Goal: Obtain resource: Download file/media

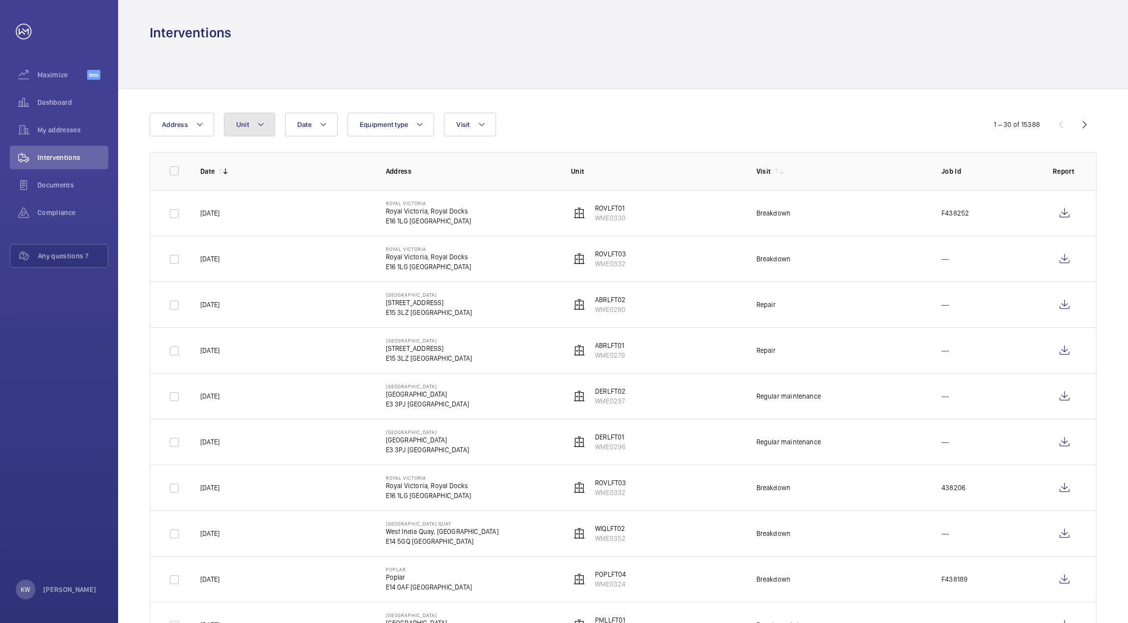
click at [257, 129] on mat-icon at bounding box center [261, 125] width 8 height 12
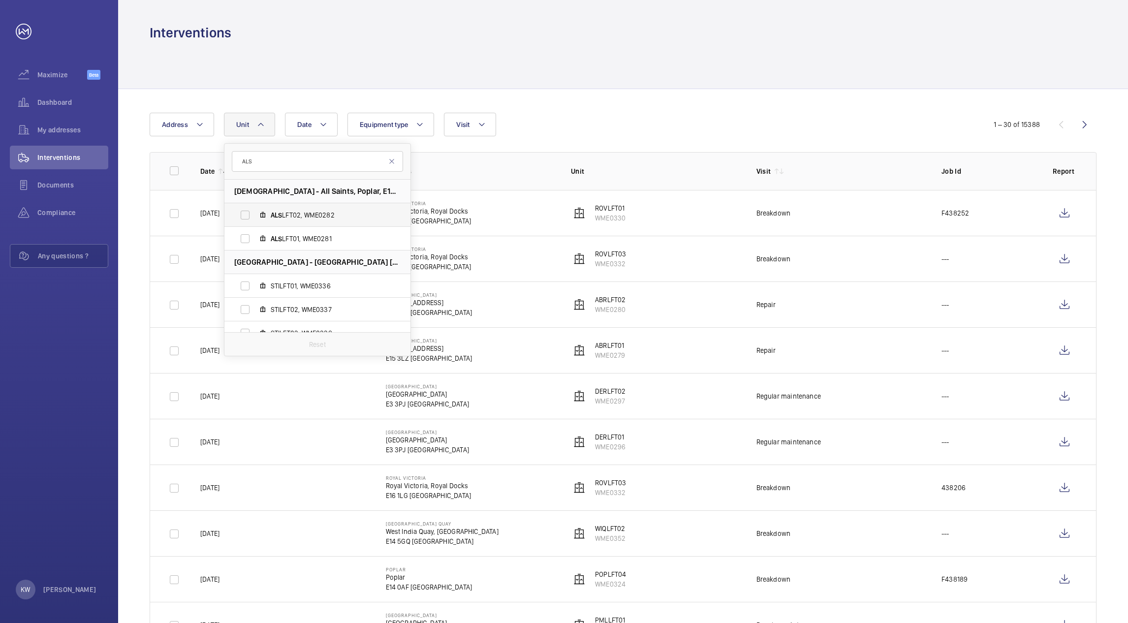
type input "ALS"
click at [248, 209] on label "ALS LFT02, WME0282" at bounding box center [309, 215] width 170 height 24
click at [248, 209] on input "ALS LFT02, WME0282" at bounding box center [245, 215] width 20 height 20
checkbox input "true"
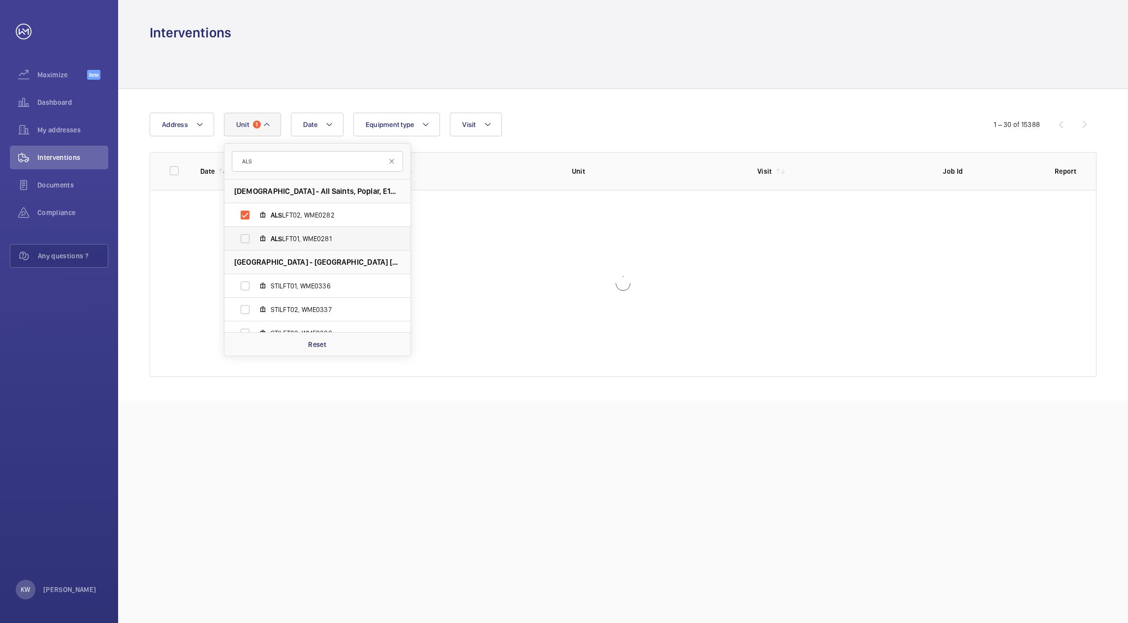
click at [247, 236] on label "ALS LFT01, WME0281" at bounding box center [309, 239] width 170 height 24
click at [247, 236] on input "ALS LFT01, WME0281" at bounding box center [245, 239] width 20 height 20
checkbox input "true"
click at [586, 113] on div "Date Address Unit 2 ALS All Saints - [GEOGRAPHIC_DATA] ALS LFT02, WME0282 ALS L…" at bounding box center [564, 125] width 828 height 24
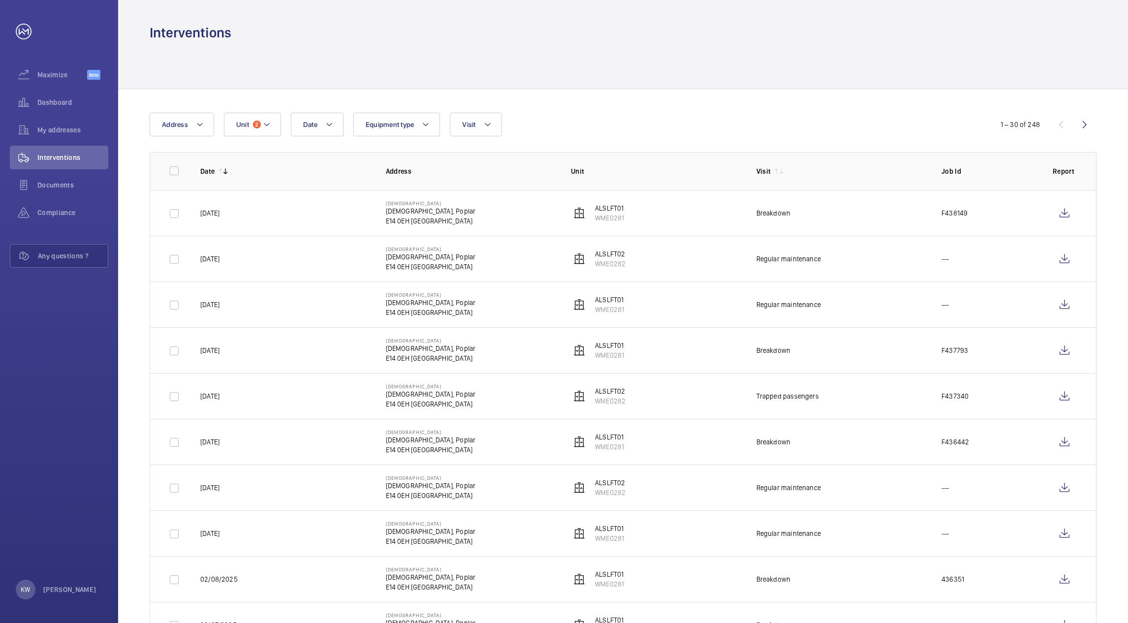
click at [507, 128] on div "Date Address Unit 2 Equipment type Visit" at bounding box center [564, 125] width 829 height 24
click at [497, 132] on button "Visit" at bounding box center [476, 125] width 52 height 24
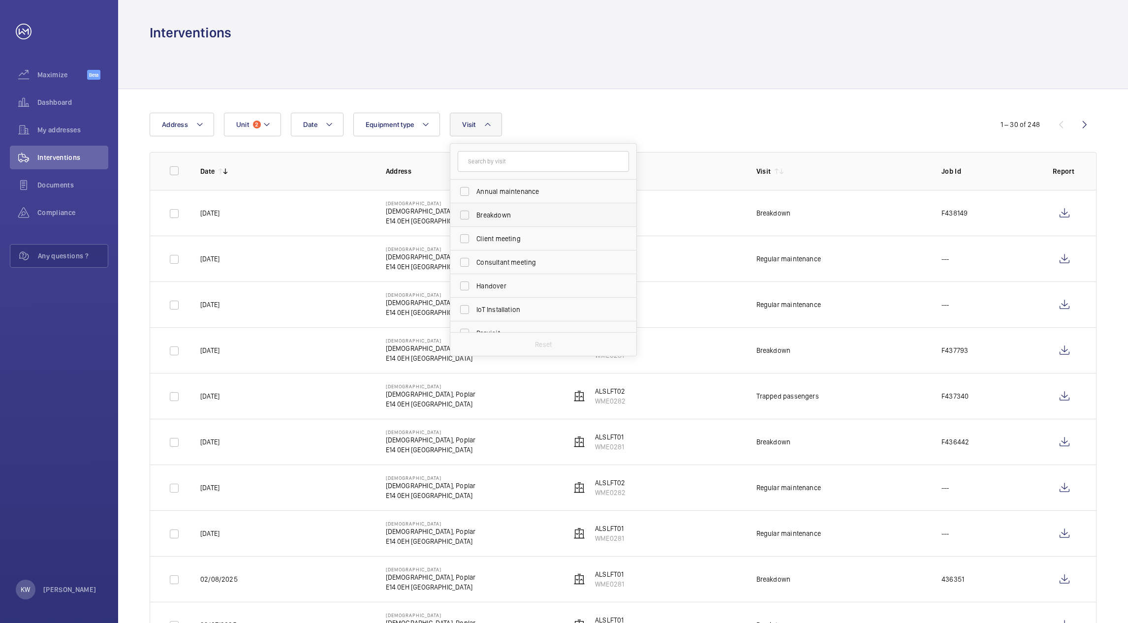
click at [468, 211] on label "Breakdown" at bounding box center [535, 215] width 171 height 24
click at [468, 211] on input "Breakdown" at bounding box center [465, 215] width 20 height 20
checkbox input "true"
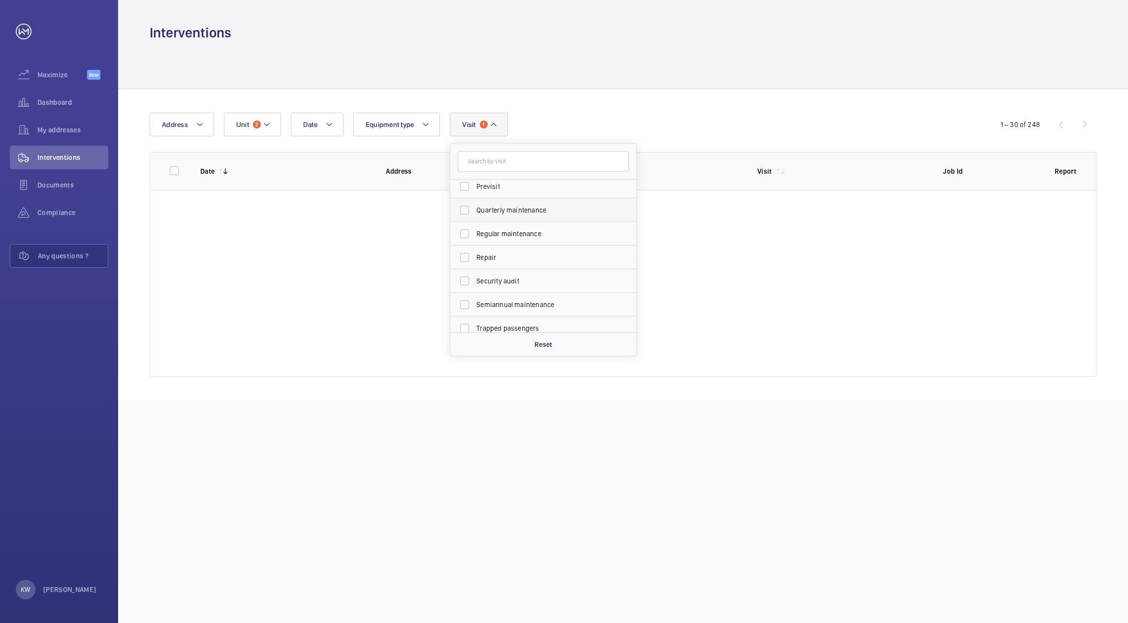
scroll to position [148, 0]
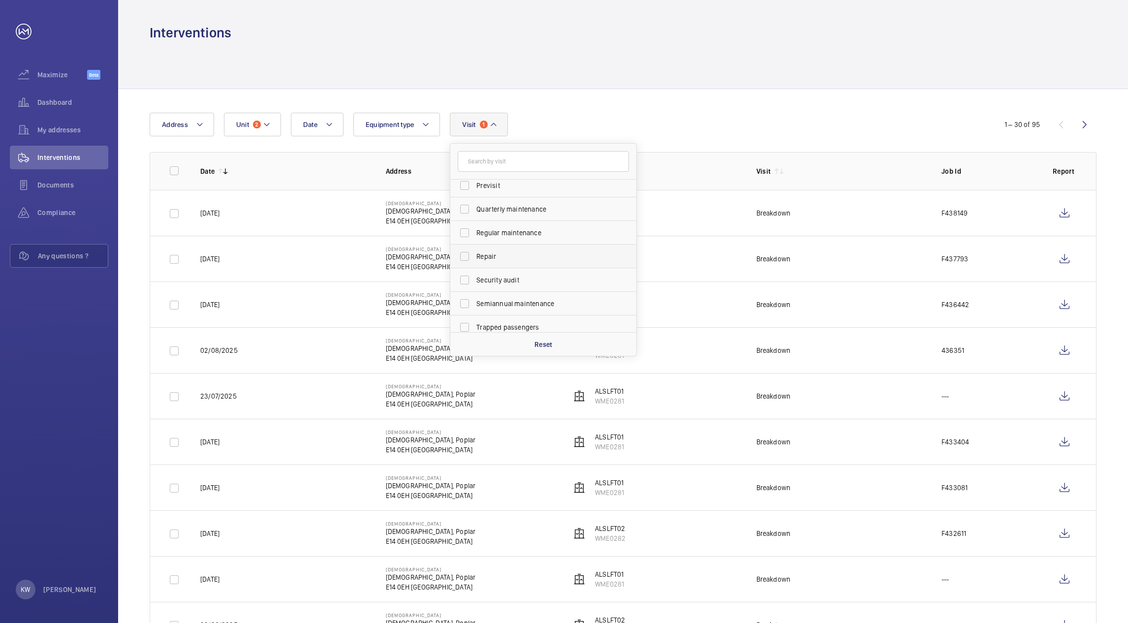
click at [464, 253] on label "Repair" at bounding box center [535, 257] width 171 height 24
click at [464, 253] on input "Repair" at bounding box center [465, 257] width 20 height 20
checkbox input "true"
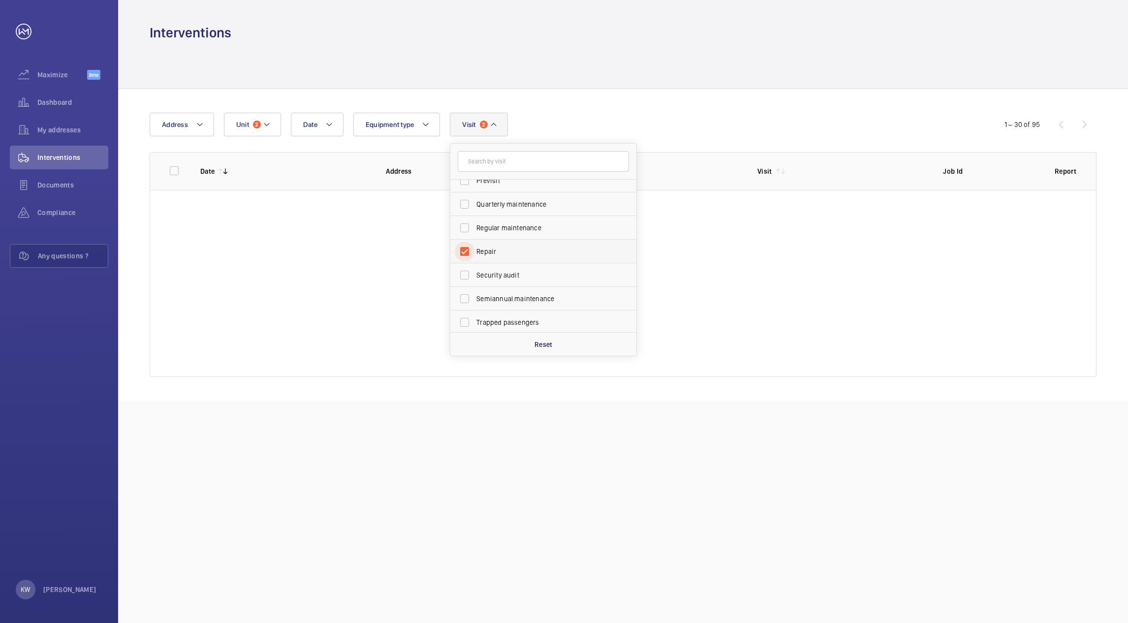
scroll to position [154, 0]
click at [465, 318] on label "Trapped passengers" at bounding box center [535, 321] width 171 height 24
click at [465, 318] on input "Trapped passengers" at bounding box center [465, 321] width 20 height 20
checkbox input "true"
click at [687, 91] on div "Date Address Unit 2 Equipment type Visit 3 Annual maintenance Breakdown Client …" at bounding box center [623, 244] width 1010 height 311
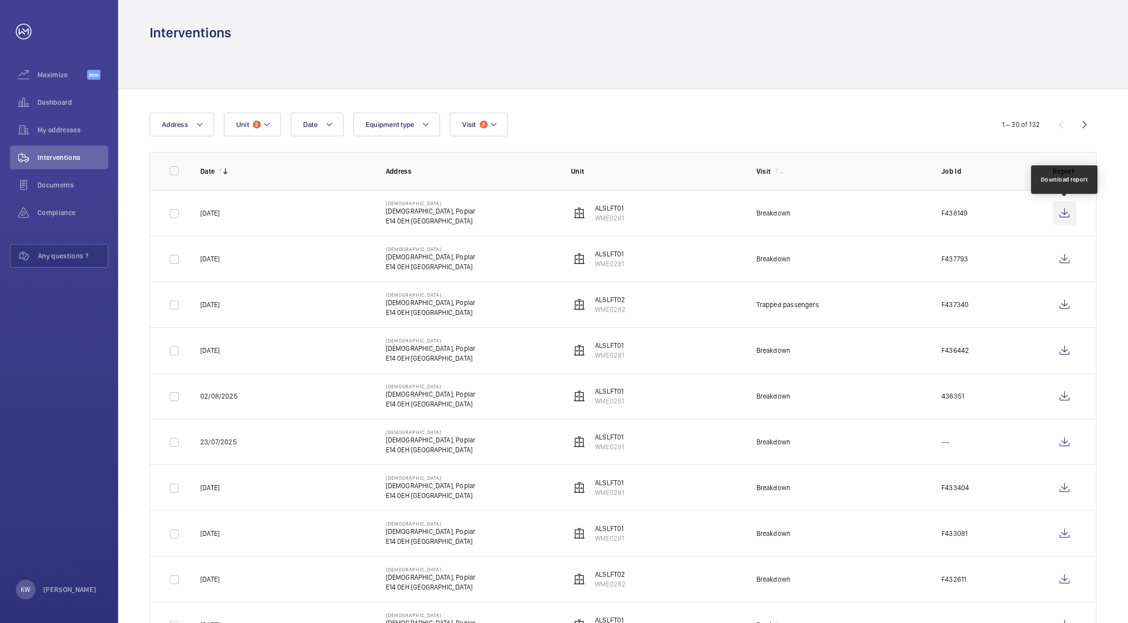
click at [1066, 216] on wm-front-icon-button at bounding box center [1064, 213] width 24 height 24
click at [263, 135] on button "Unit 2" at bounding box center [252, 125] width 57 height 24
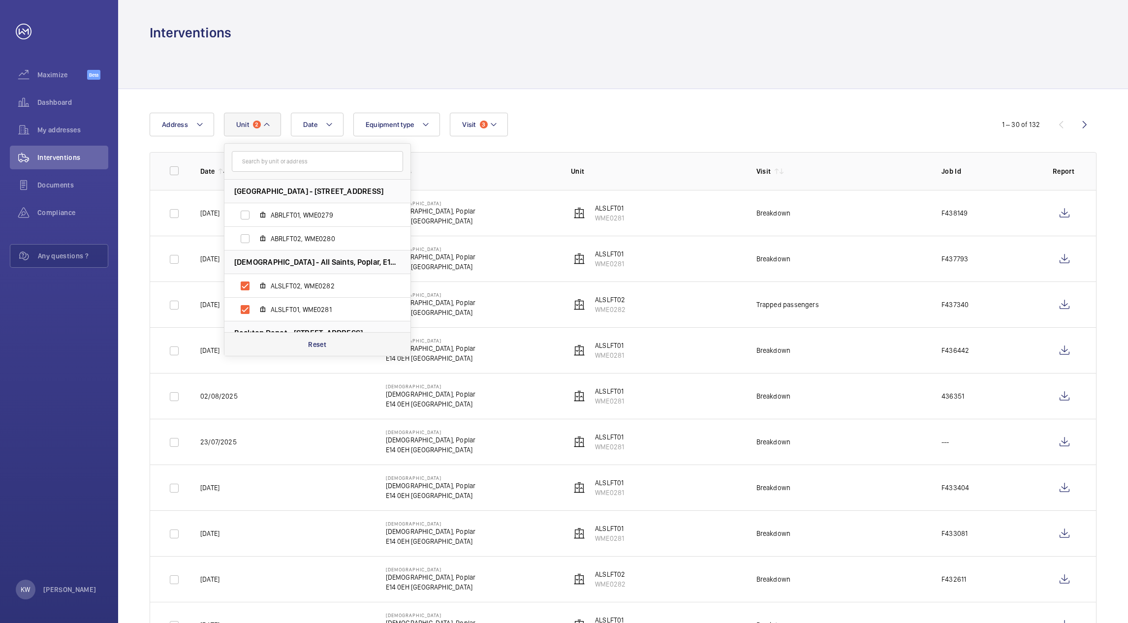
click at [320, 349] on p "Reset" at bounding box center [317, 344] width 18 height 10
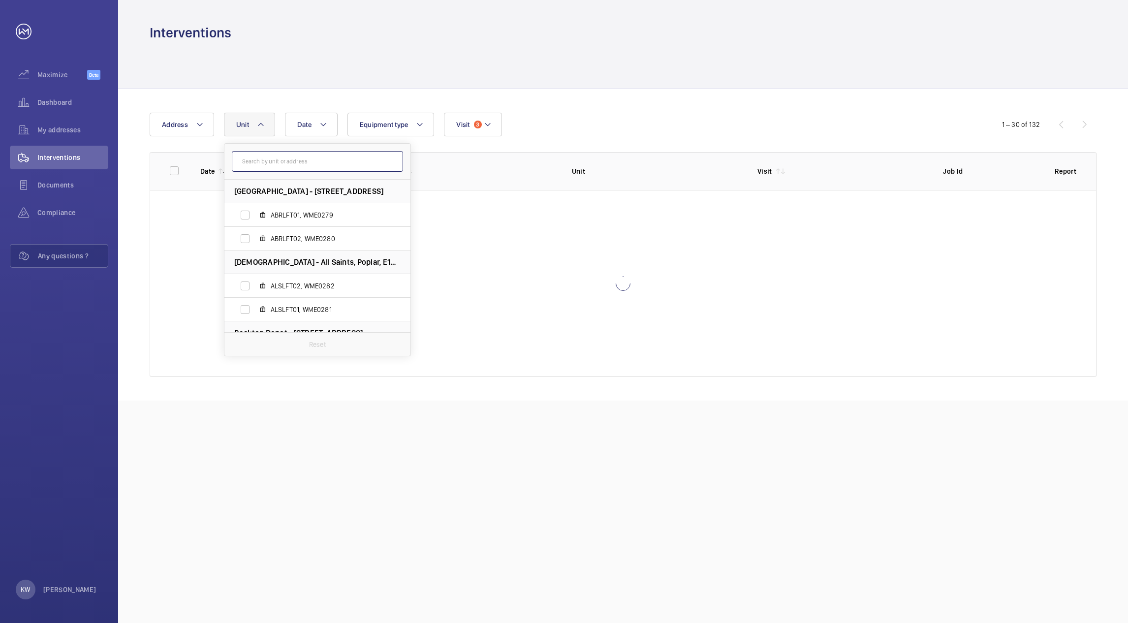
click at [301, 162] on input "text" at bounding box center [317, 161] width 171 height 21
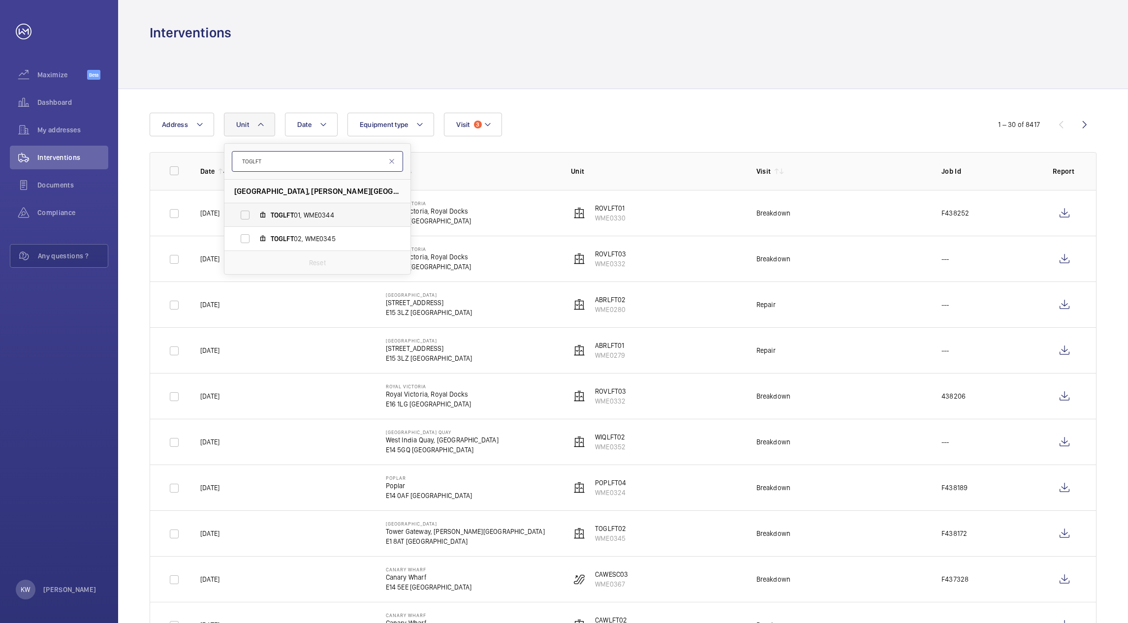
type input "TOGLFT"
drag, startPoint x: 240, startPoint y: 215, endPoint x: 249, endPoint y: 223, distance: 12.9
click at [241, 215] on label "TOGLFT 01, WME0344" at bounding box center [309, 215] width 170 height 24
click at [241, 215] on input "TOGLFT 01, WME0344" at bounding box center [245, 215] width 20 height 20
checkbox input "true"
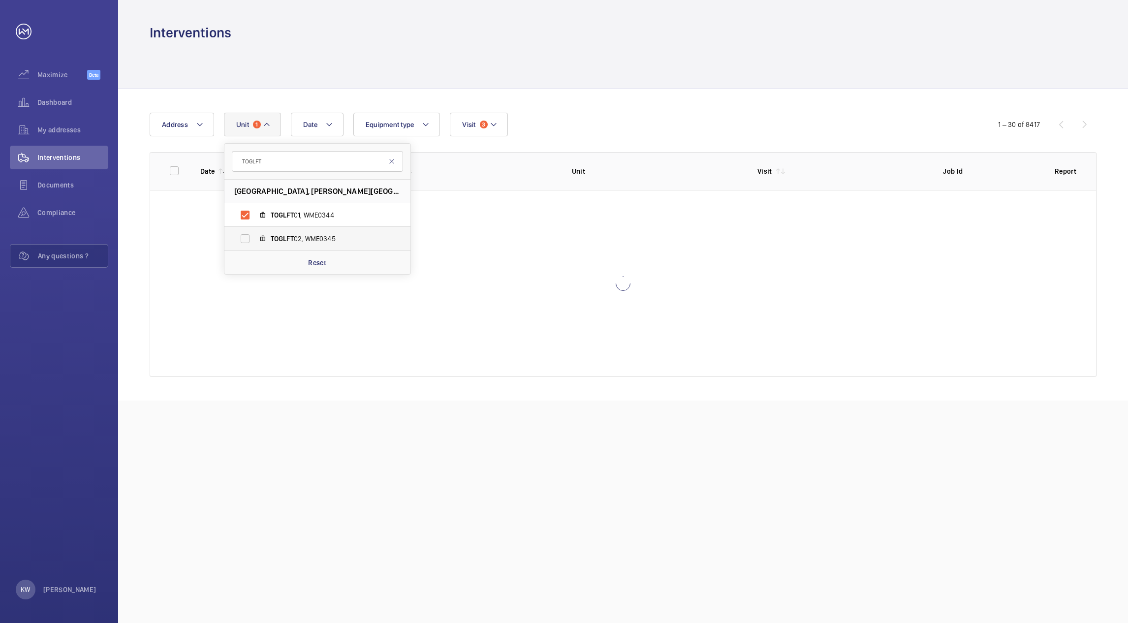
click at [247, 237] on label "TOGLFT 02, WME0345" at bounding box center [309, 239] width 170 height 24
click at [247, 237] on input "TOGLFT 02, WME0345" at bounding box center [245, 239] width 20 height 20
checkbox input "true"
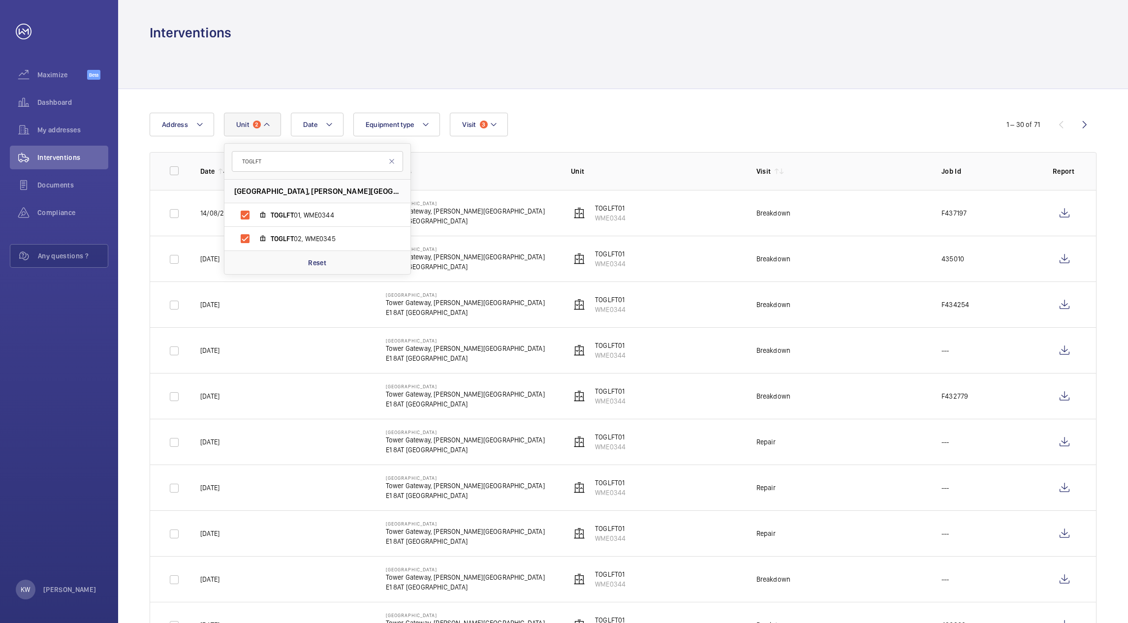
click at [662, 81] on div at bounding box center [623, 65] width 947 height 47
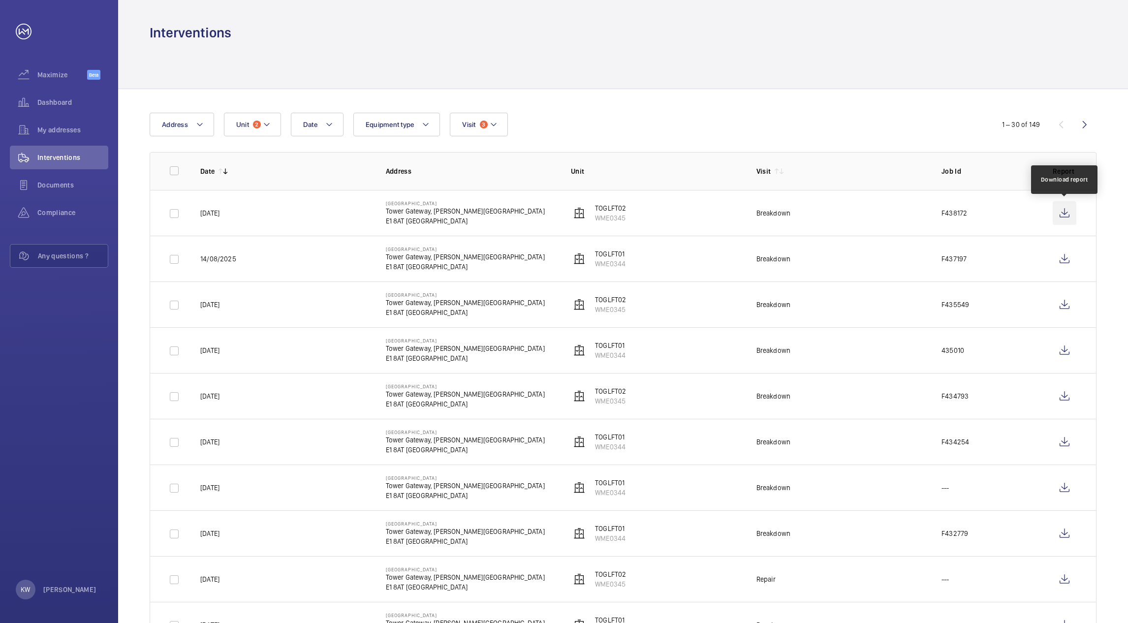
click at [1063, 213] on wm-front-icon-button at bounding box center [1064, 213] width 24 height 24
click at [272, 122] on button "Unit 2" at bounding box center [252, 125] width 57 height 24
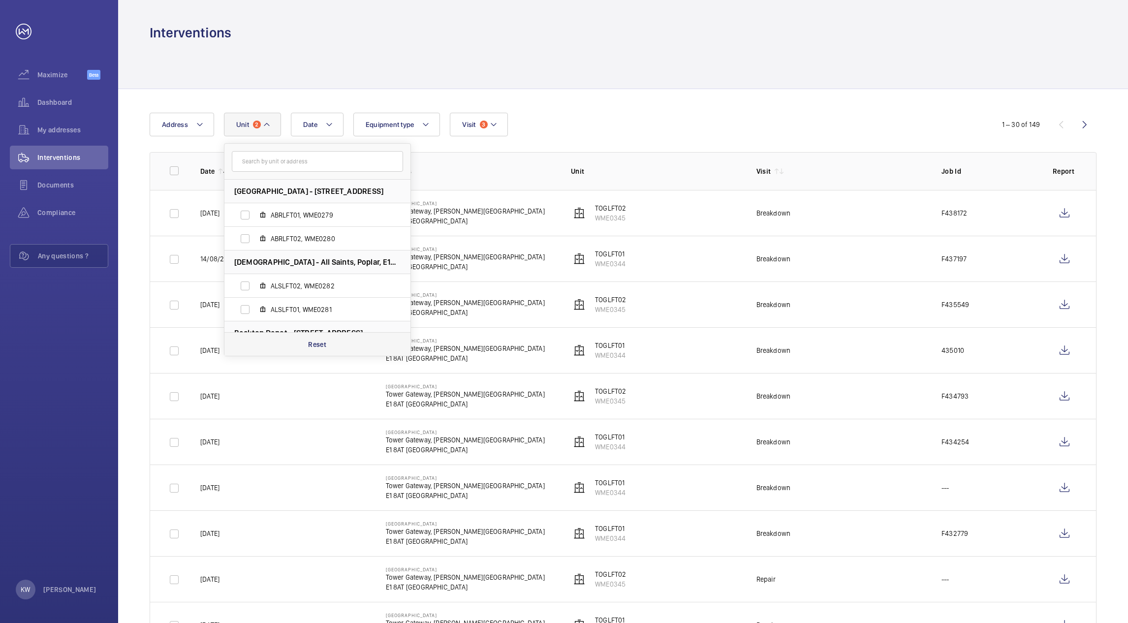
click at [311, 340] on p "Reset" at bounding box center [317, 344] width 18 height 10
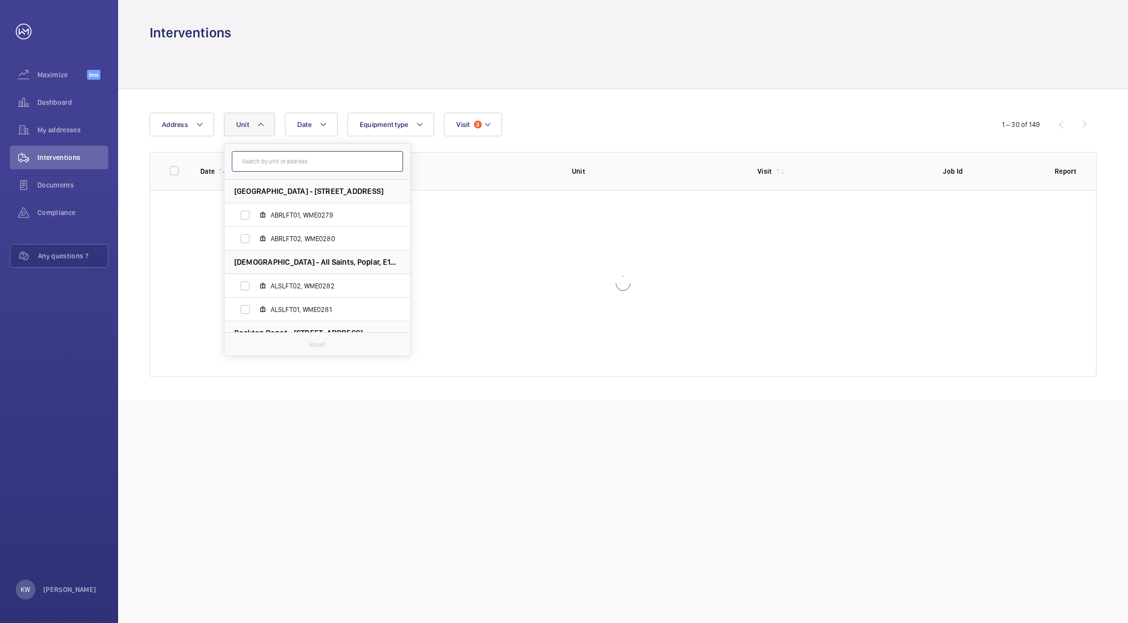
click at [293, 166] on input "text" at bounding box center [317, 161] width 171 height 21
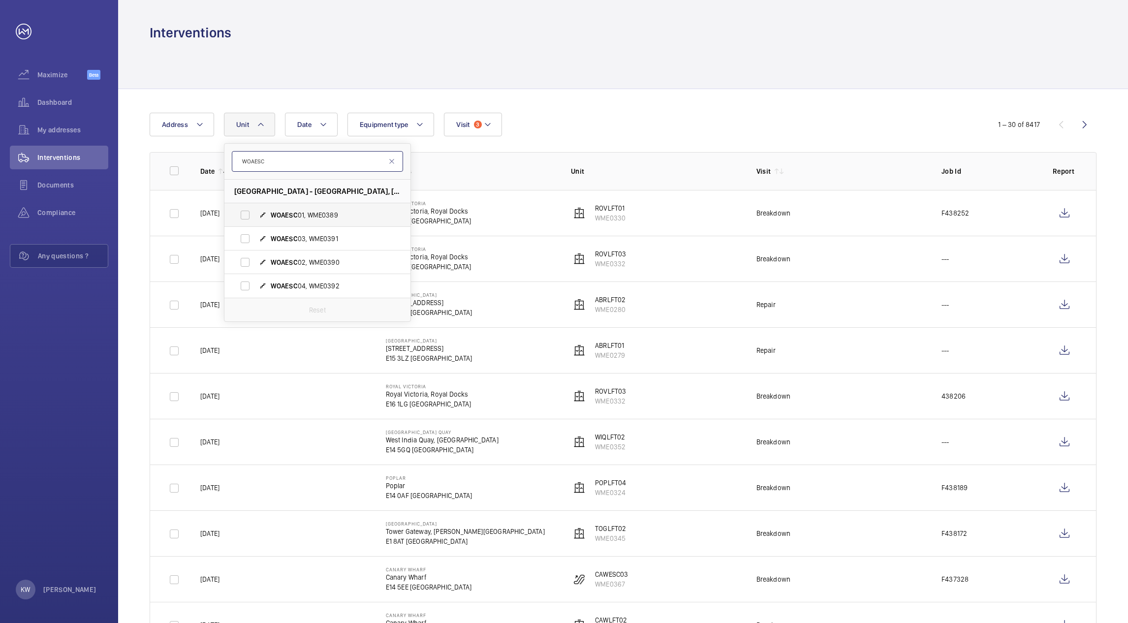
type input "WOAESC"
click at [240, 215] on label "WOAESC 01, WME0389" at bounding box center [309, 215] width 170 height 24
click at [240, 215] on input "WOAESC 01, WME0389" at bounding box center [245, 215] width 20 height 20
checkbox input "true"
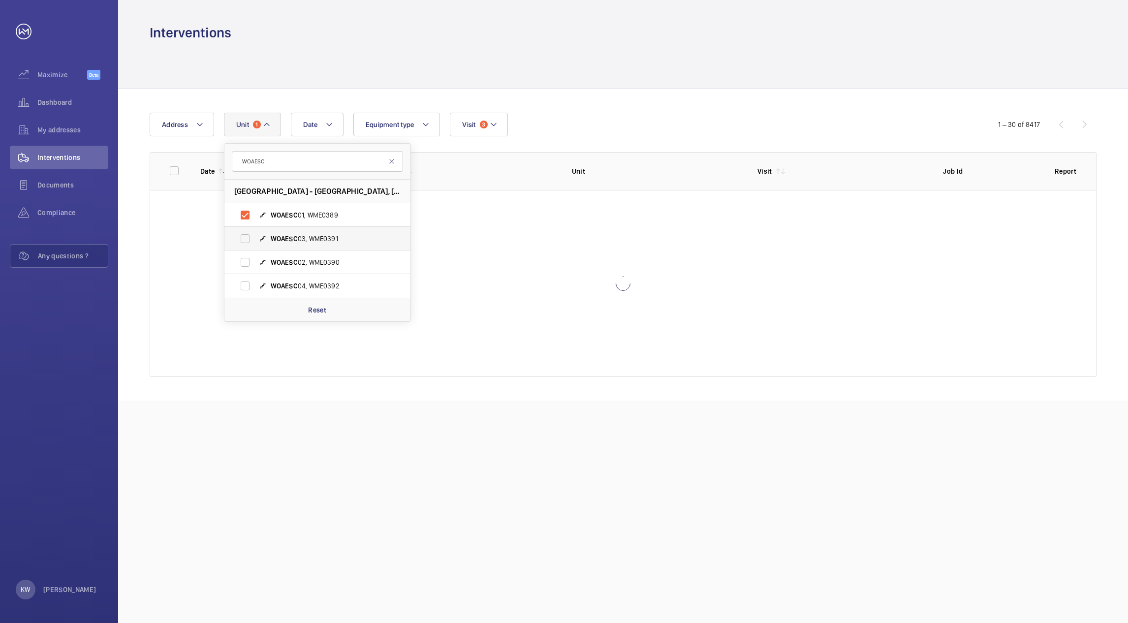
click at [247, 237] on label "WOAESC 03, WME0391" at bounding box center [309, 239] width 170 height 24
click at [247, 237] on input "WOAESC 03, WME0391" at bounding box center [245, 239] width 20 height 20
checkbox input "true"
click at [244, 262] on label "WOAESC 02, WME0390" at bounding box center [309, 262] width 170 height 24
click at [244, 262] on input "WOAESC 02, WME0390" at bounding box center [245, 262] width 20 height 20
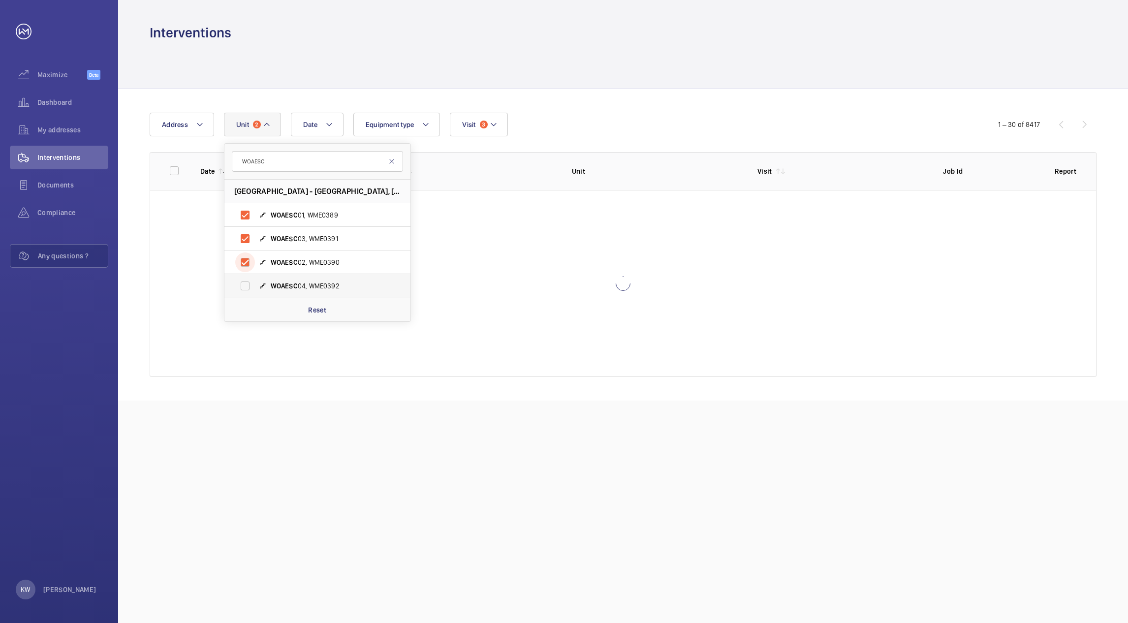
checkbox input "true"
click at [245, 283] on label "WOAESC 04, WME0392" at bounding box center [309, 286] width 170 height 24
click at [245, 283] on input "WOAESC 04, WME0392" at bounding box center [245, 286] width 20 height 20
checkbox input "true"
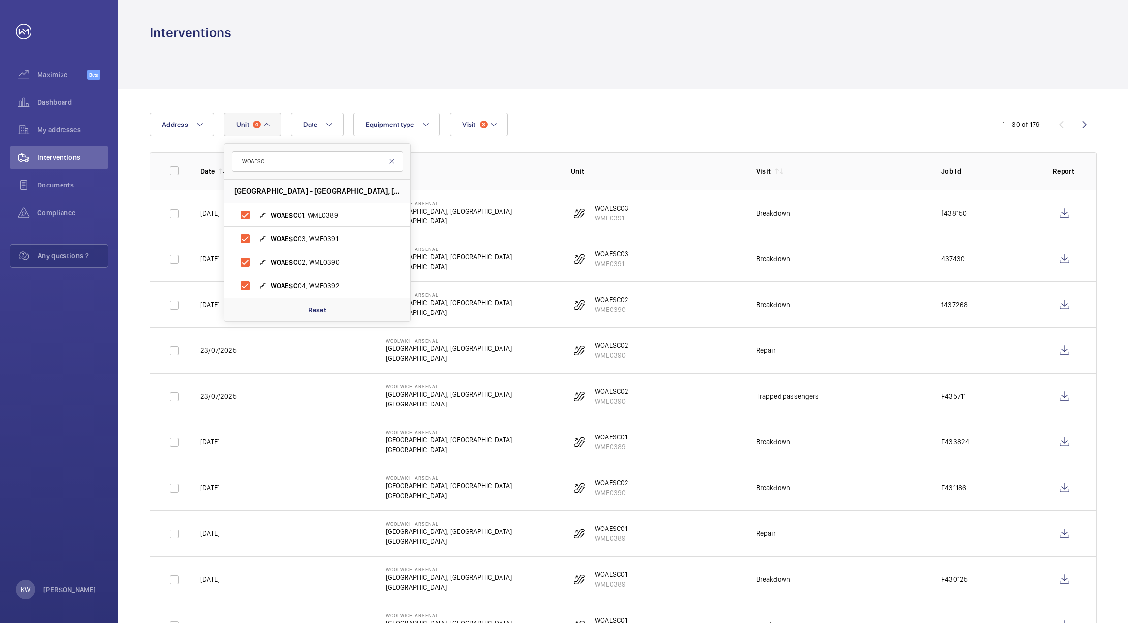
click at [610, 84] on div at bounding box center [623, 65] width 947 height 47
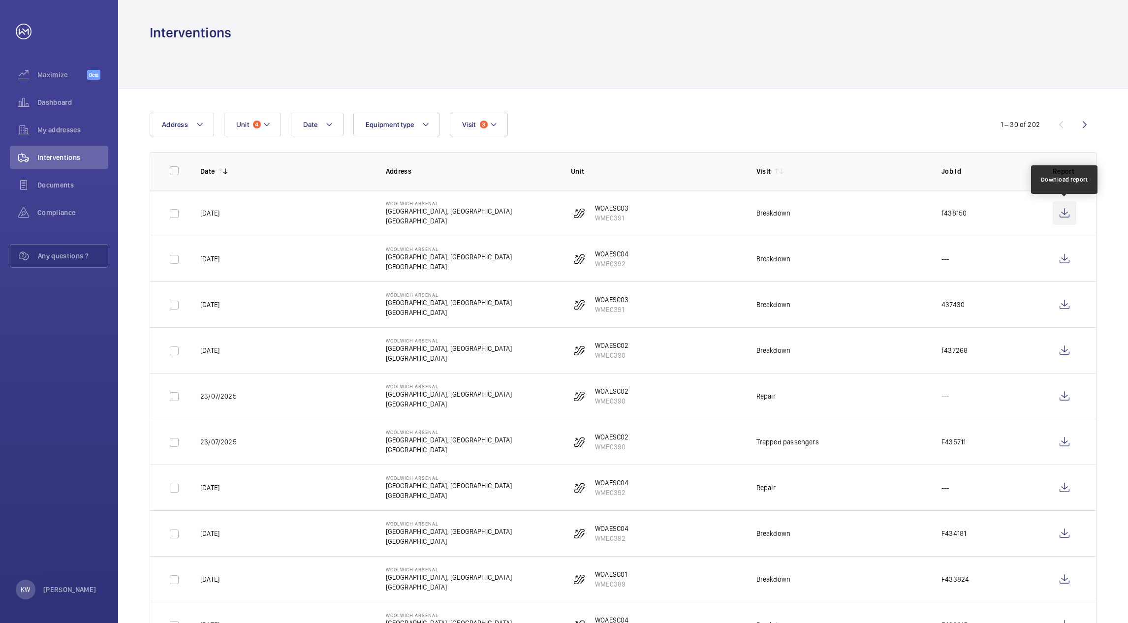
click at [1062, 217] on wm-front-icon-button at bounding box center [1064, 213] width 24 height 24
click at [266, 129] on mat-icon at bounding box center [267, 125] width 8 height 12
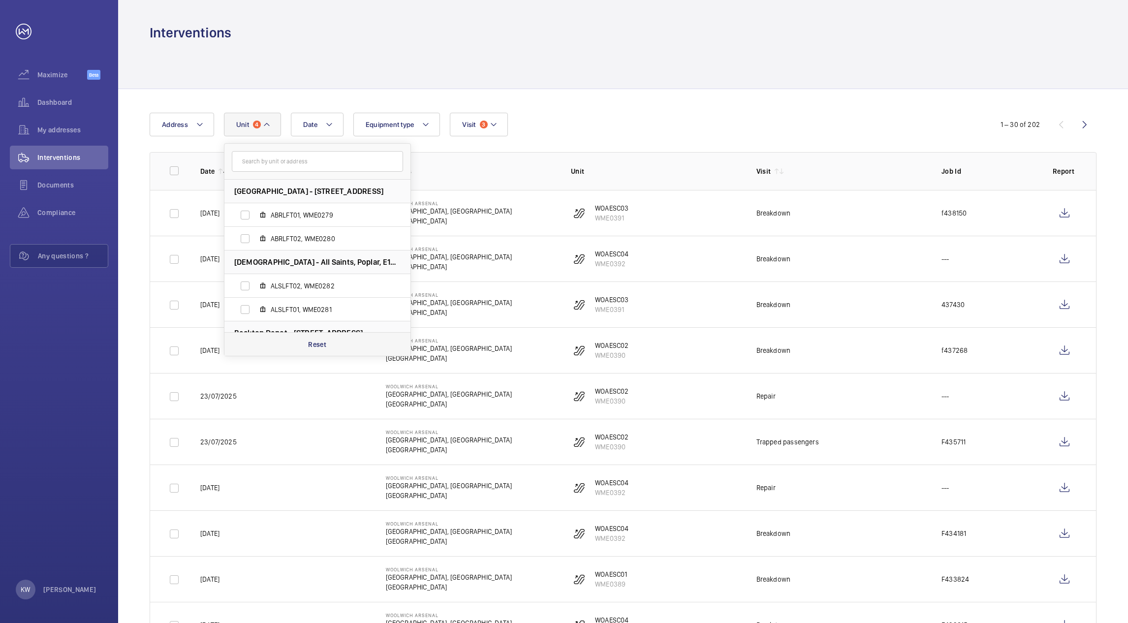
click at [311, 345] on p "Reset" at bounding box center [317, 344] width 18 height 10
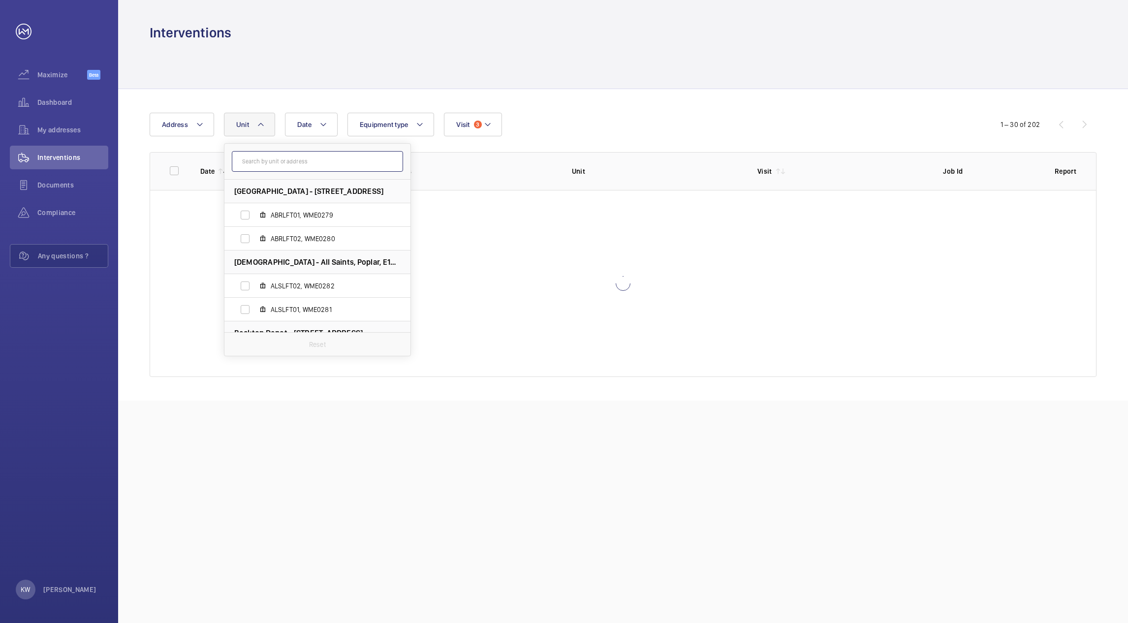
click at [299, 159] on input "text" at bounding box center [317, 161] width 171 height 21
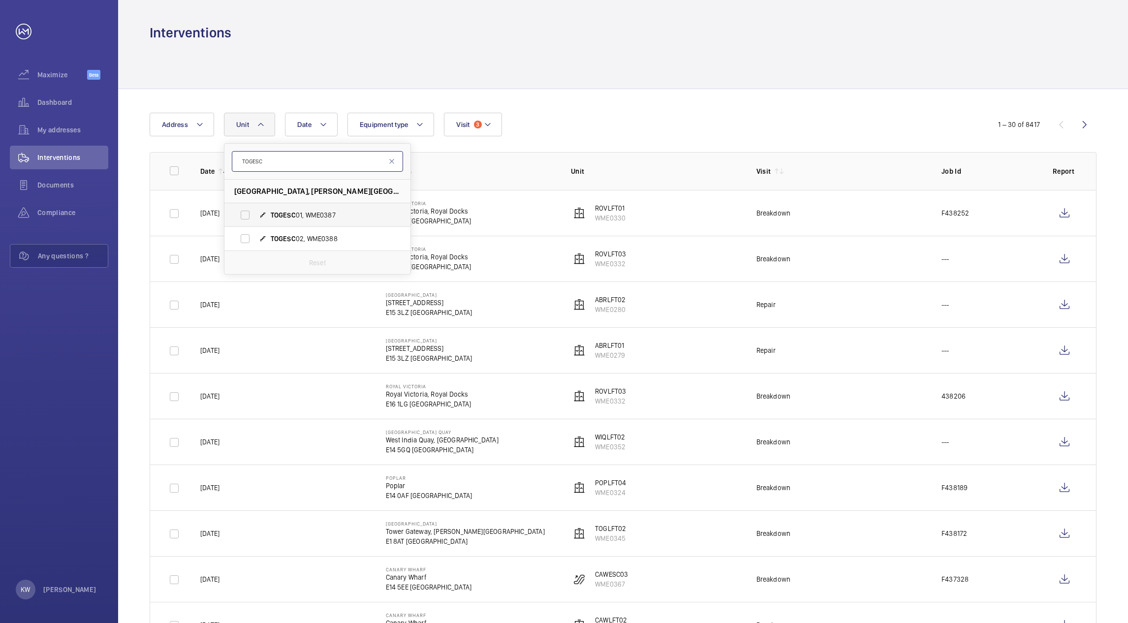
type input "TOGESC"
click at [243, 214] on label "TOGESC 01, WME0387" at bounding box center [309, 215] width 170 height 24
click at [243, 214] on input "TOGESC 01, WME0387" at bounding box center [245, 215] width 20 height 20
checkbox input "true"
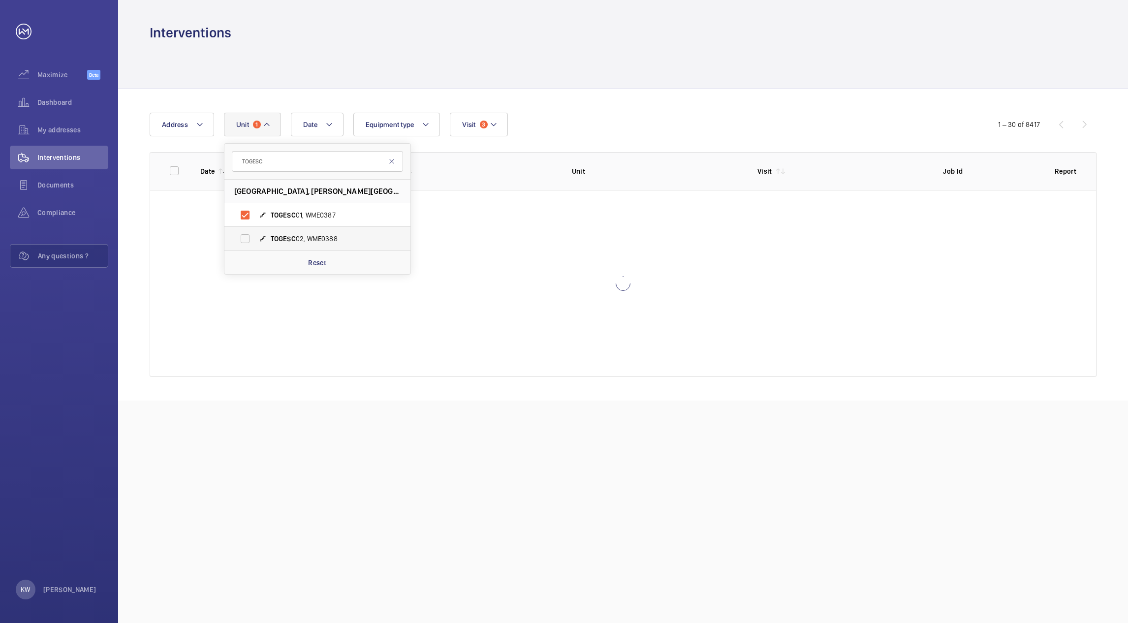
click at [243, 236] on label "TOGESC 02, WME0388" at bounding box center [309, 239] width 170 height 24
click at [243, 236] on input "TOGESC 02, WME0388" at bounding box center [245, 239] width 20 height 20
checkbox input "true"
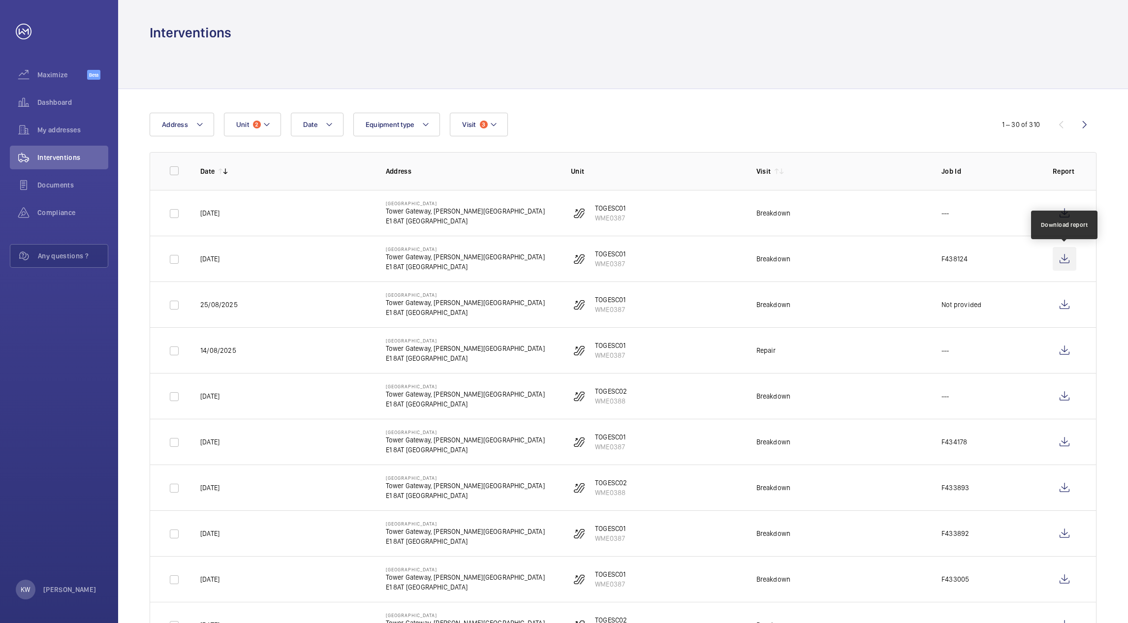
click at [1065, 258] on wm-front-icon-button at bounding box center [1064, 259] width 24 height 24
click at [1070, 215] on wm-front-icon-button at bounding box center [1064, 213] width 24 height 24
click at [261, 128] on button "Unit 2" at bounding box center [252, 125] width 57 height 24
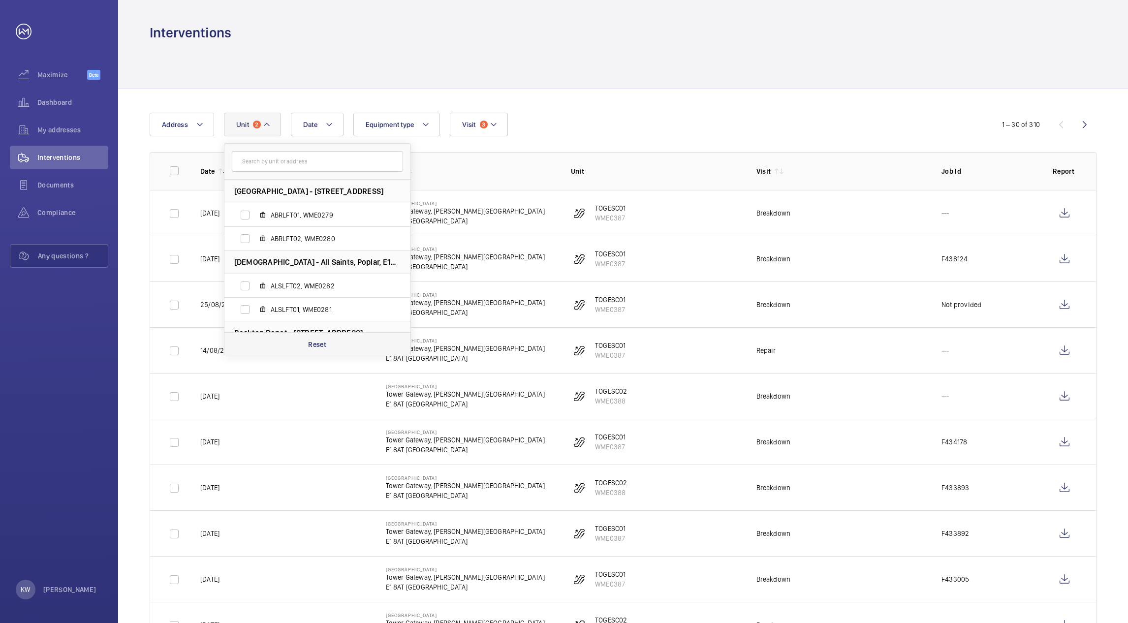
click at [315, 340] on div "Reset" at bounding box center [317, 344] width 186 height 24
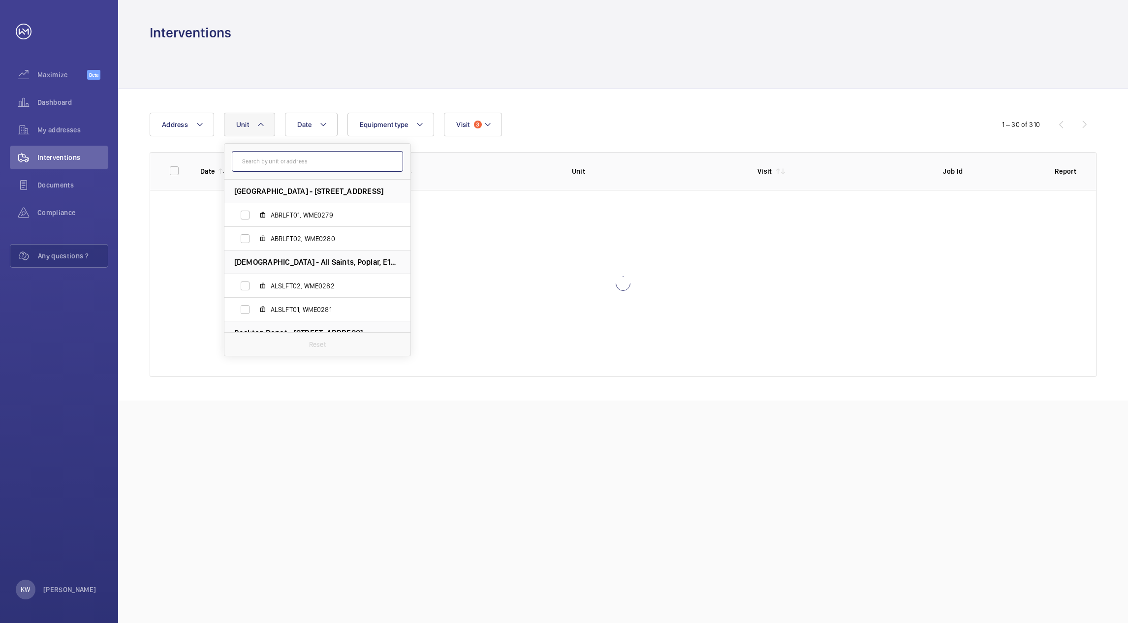
click at [290, 165] on input "text" at bounding box center [317, 161] width 171 height 21
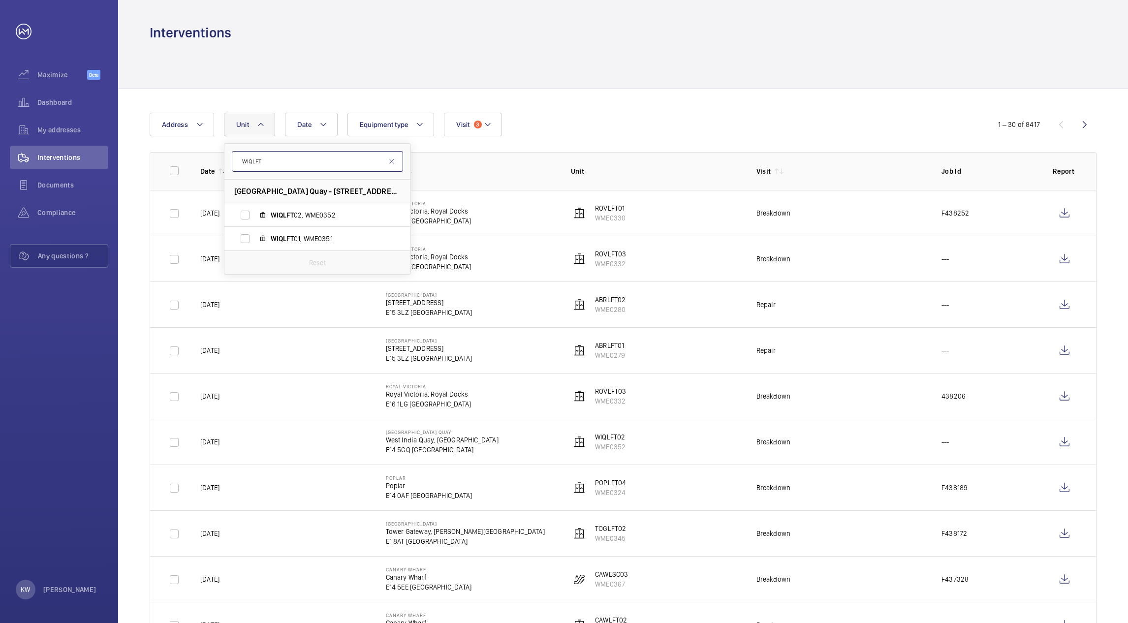
type input "WIQLFT"
click at [244, 216] on label "WIQLFT 02, WME0352" at bounding box center [309, 215] width 170 height 24
click at [244, 216] on input "WIQLFT 02, WME0352" at bounding box center [245, 215] width 20 height 20
checkbox input "true"
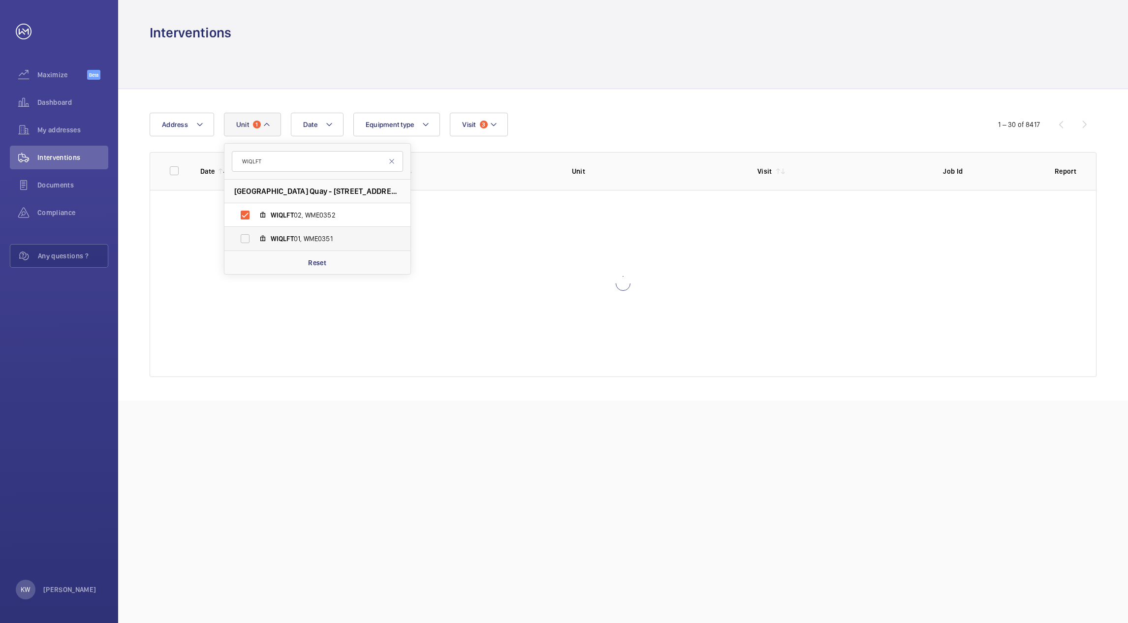
click at [247, 239] on label "WIQLFT 01, WME0351" at bounding box center [309, 239] width 170 height 24
click at [247, 239] on input "WIQLFT 01, WME0351" at bounding box center [245, 239] width 20 height 20
checkbox input "true"
click at [619, 116] on div "Date Address [STREET_ADDRESS][GEOGRAPHIC_DATA] Reset Equipment type Visit 3" at bounding box center [564, 125] width 829 height 24
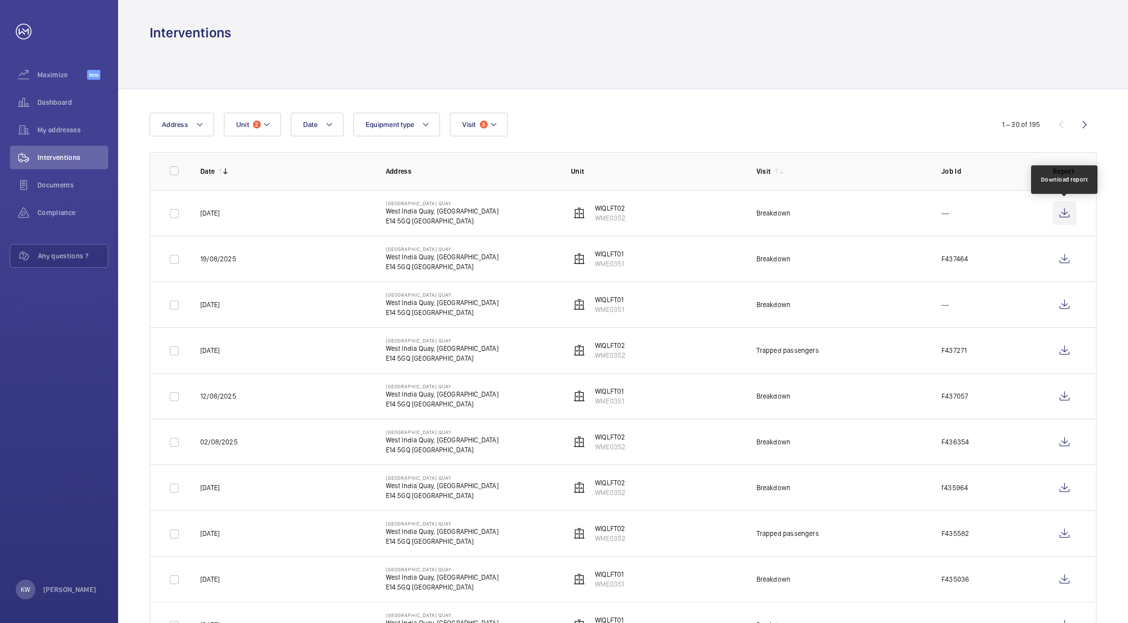
click at [1070, 216] on wm-front-icon-button at bounding box center [1064, 213] width 24 height 24
click at [265, 115] on button "Unit 2" at bounding box center [252, 125] width 57 height 24
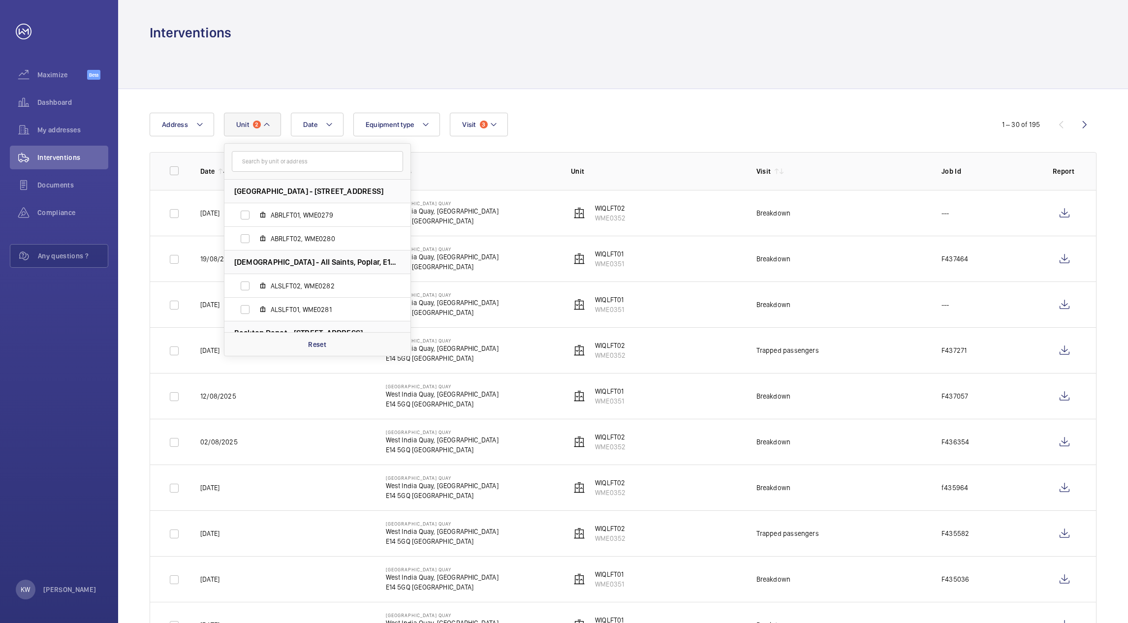
click at [266, 121] on mat-icon at bounding box center [267, 125] width 8 height 12
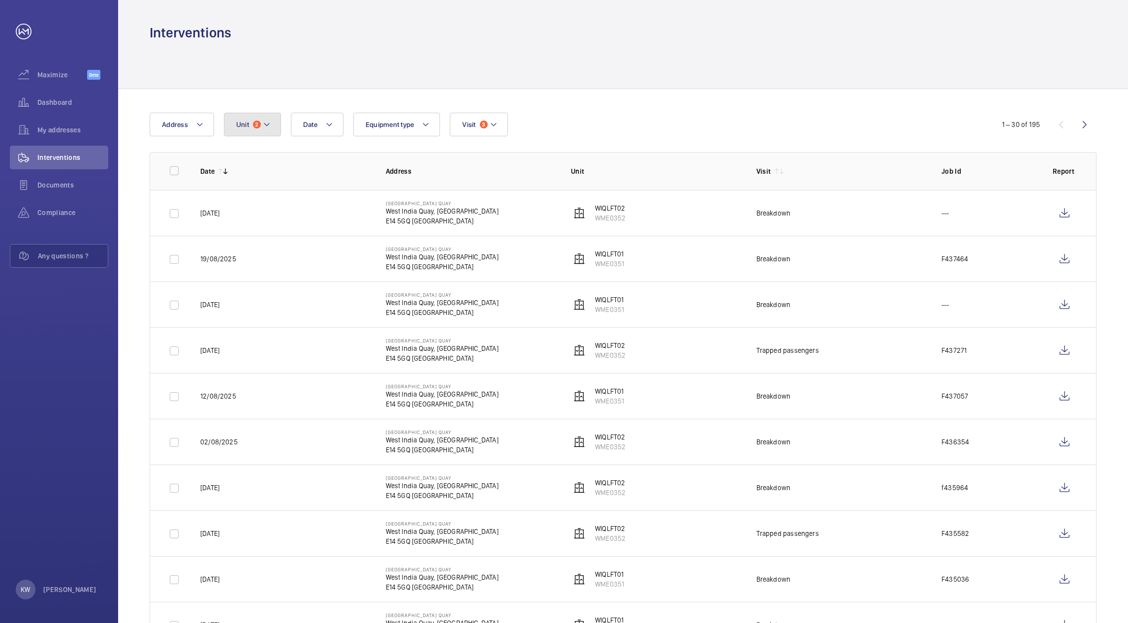
click at [266, 121] on mat-icon at bounding box center [267, 125] width 8 height 12
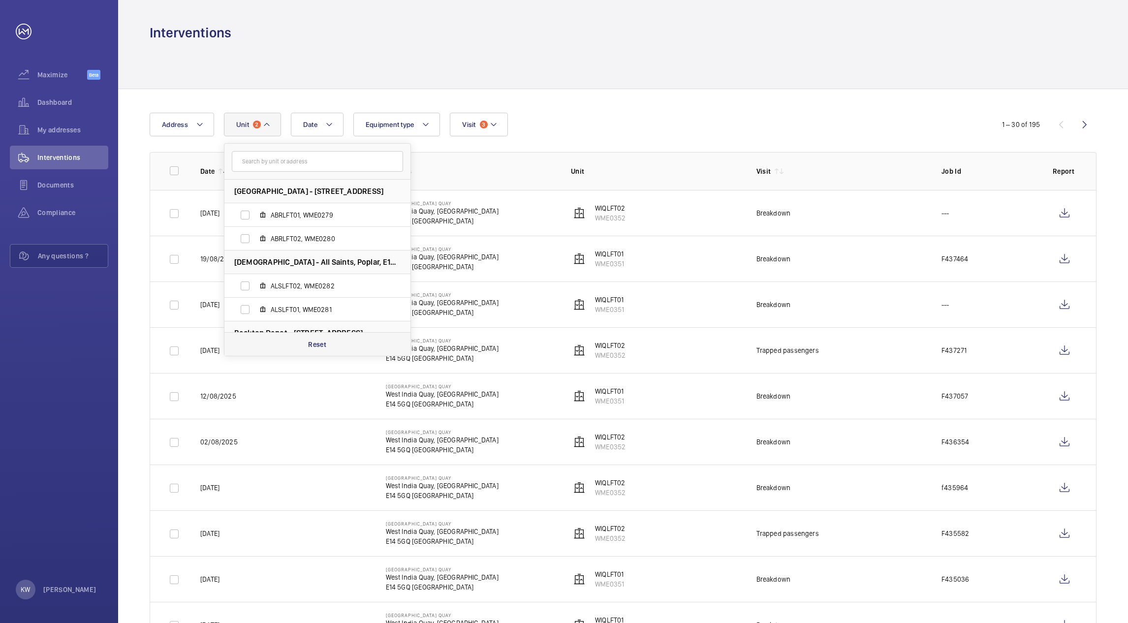
click at [327, 346] on div "Reset" at bounding box center [317, 344] width 186 height 24
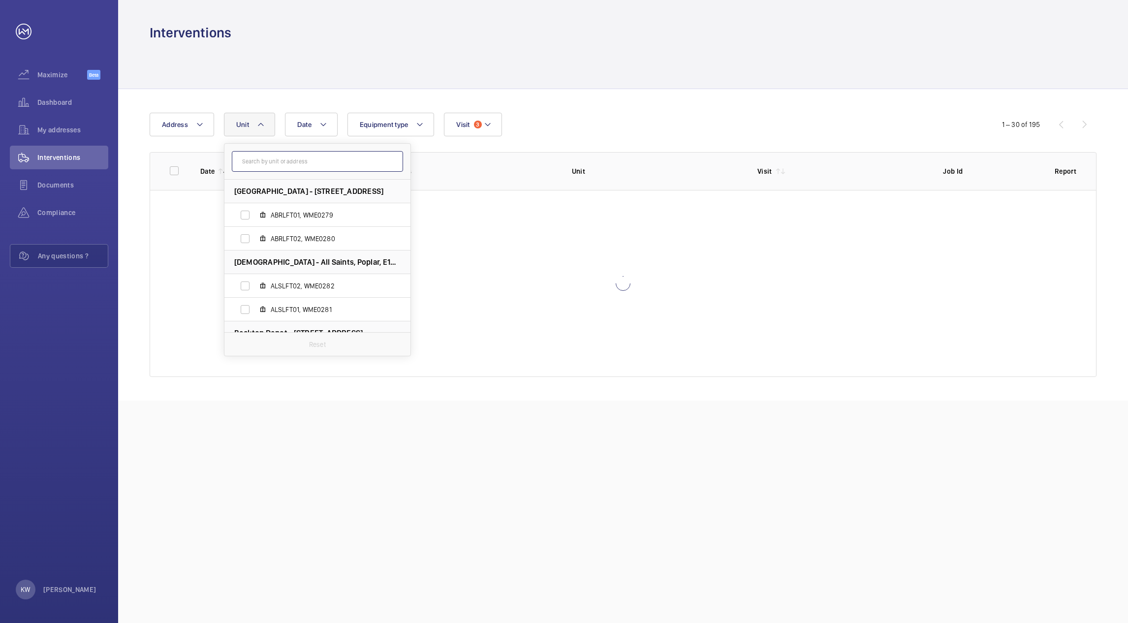
click at [296, 171] on input "text" at bounding box center [317, 161] width 171 height 21
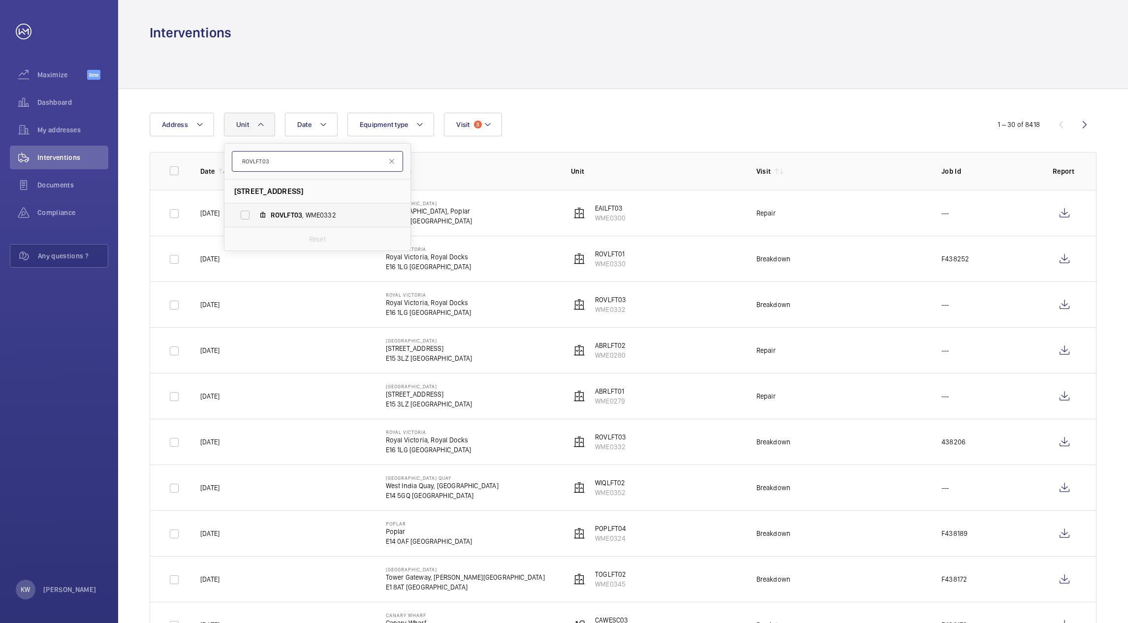
type input "ROVLFT03"
click at [247, 219] on label "ROVLFT03 , WME0332" at bounding box center [309, 215] width 170 height 24
click at [247, 219] on input "ROVLFT03 , WME0332" at bounding box center [245, 215] width 20 height 20
checkbox input "true"
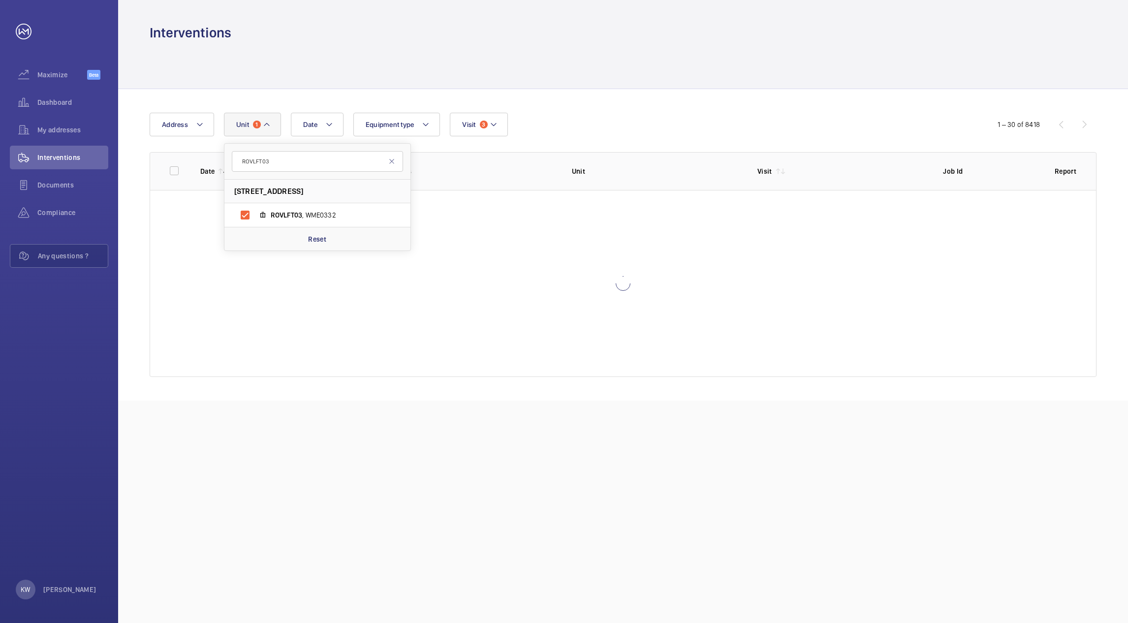
click at [626, 137] on wm-front-table "Date Address [STREET_ADDRESS][GEOGRAPHIC_DATA] Reset Equipment type Visit 3 1 –…" at bounding box center [623, 245] width 947 height 264
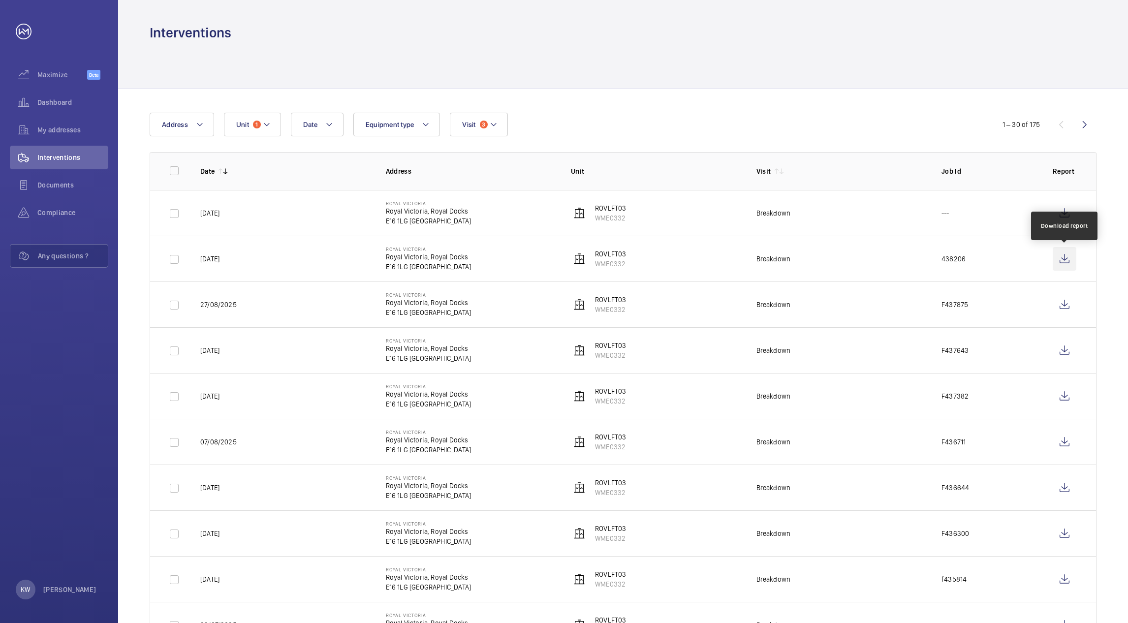
click at [1059, 257] on wm-front-icon-button at bounding box center [1064, 259] width 24 height 24
click at [258, 122] on span "1" at bounding box center [257, 125] width 8 height 8
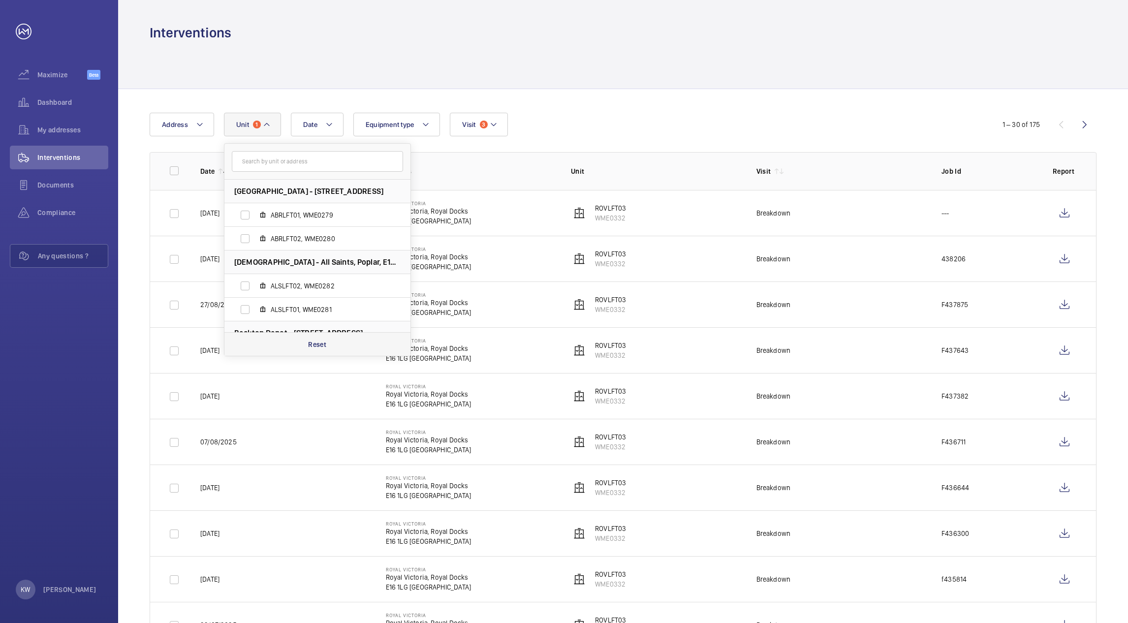
click at [311, 345] on p "Reset" at bounding box center [317, 344] width 18 height 10
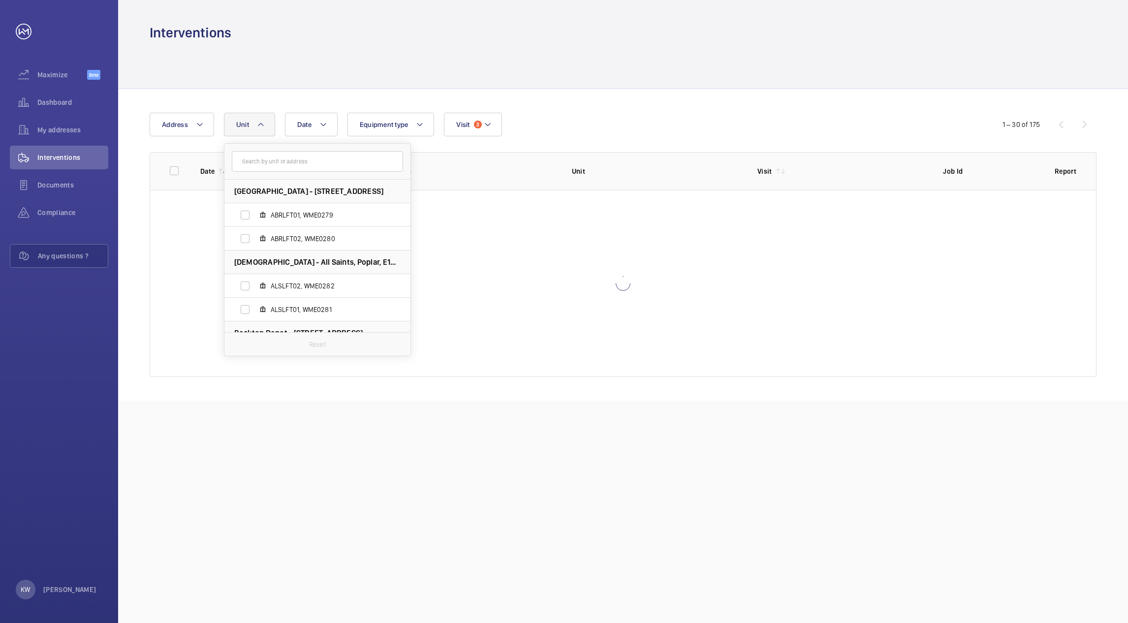
click at [633, 132] on div "Date Address [STREET_ADDRESS][GEOGRAPHIC_DATA] ABRLFT02, WME0280 All Saints - […" at bounding box center [564, 125] width 829 height 24
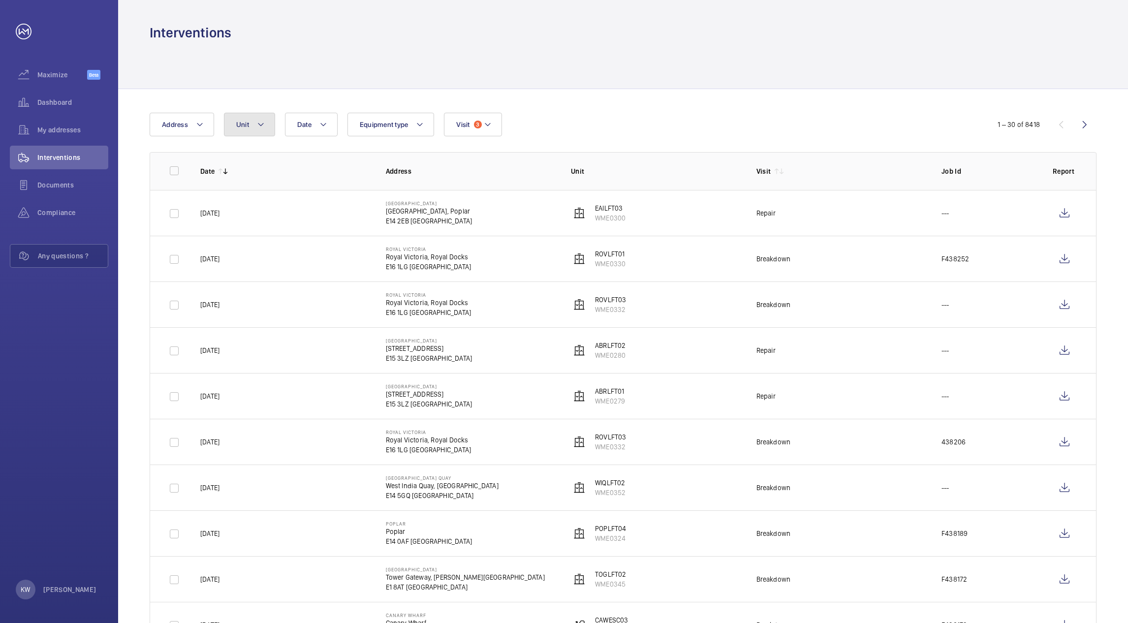
click at [246, 134] on button "Unit" at bounding box center [249, 125] width 51 height 24
type input "CAWLFT02"
click at [247, 245] on label "CAWLFT02 , WME0291" at bounding box center [309, 239] width 170 height 24
click at [247, 245] on input "CAWLFT02 , WME0291" at bounding box center [245, 239] width 20 height 20
checkbox input "true"
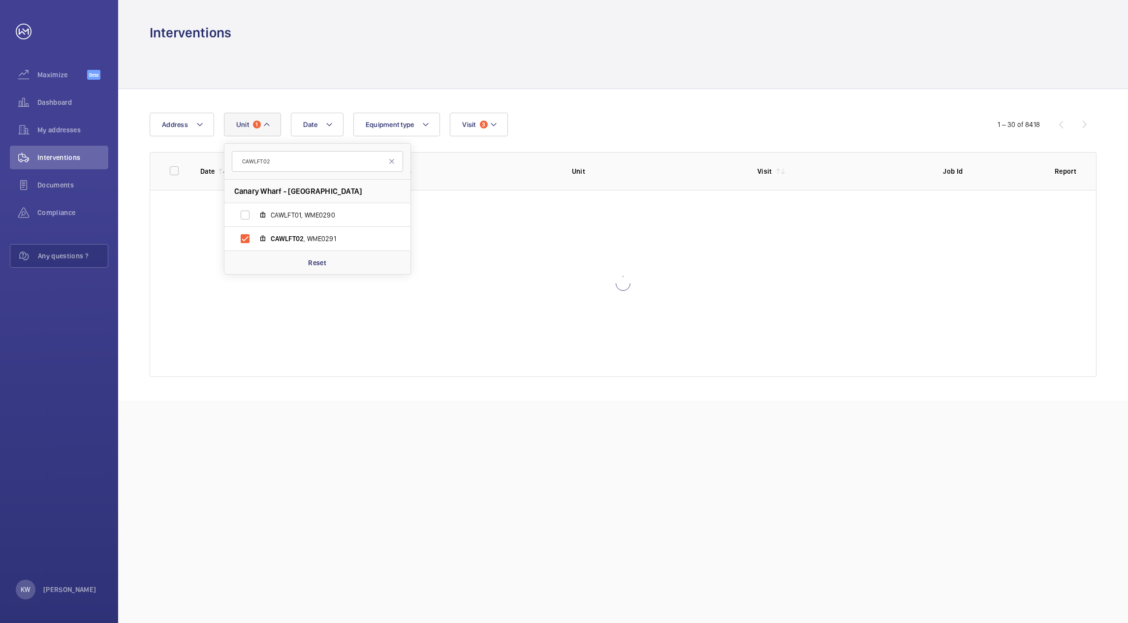
click at [610, 115] on div "Date Address [GEOGRAPHIC_DATA] - [GEOGRAPHIC_DATA] Reset Equipment type Visit 3" at bounding box center [564, 125] width 829 height 24
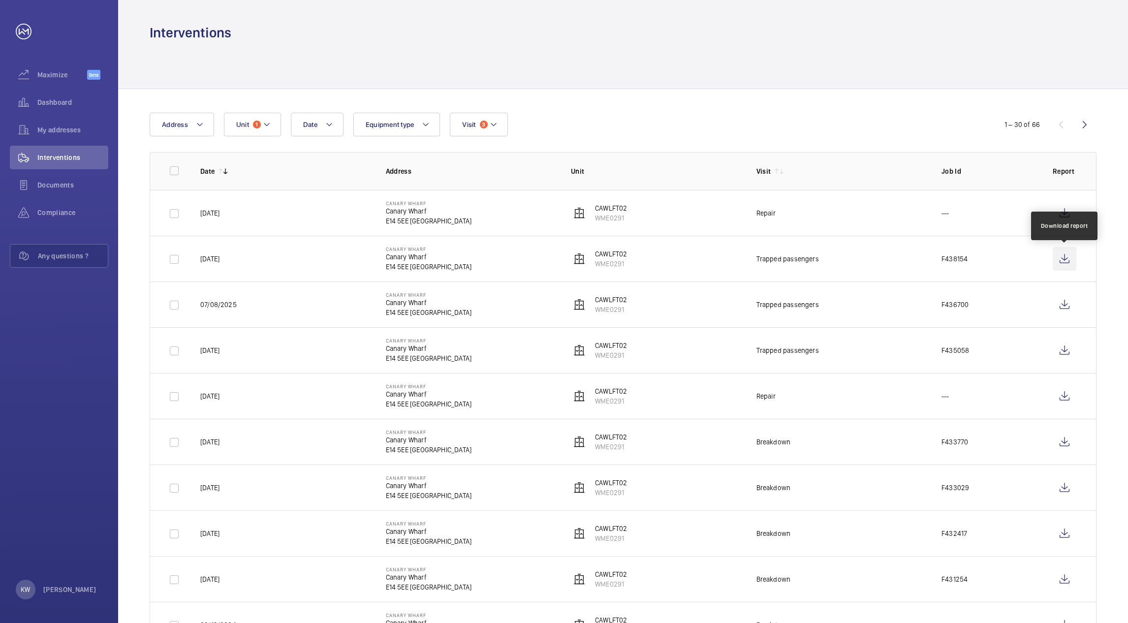
click at [1060, 260] on wm-front-icon-button at bounding box center [1064, 259] width 24 height 24
drag, startPoint x: 259, startPoint y: 124, endPoint x: 267, endPoint y: 132, distance: 10.8
click at [260, 125] on button "Unit 1" at bounding box center [252, 125] width 57 height 24
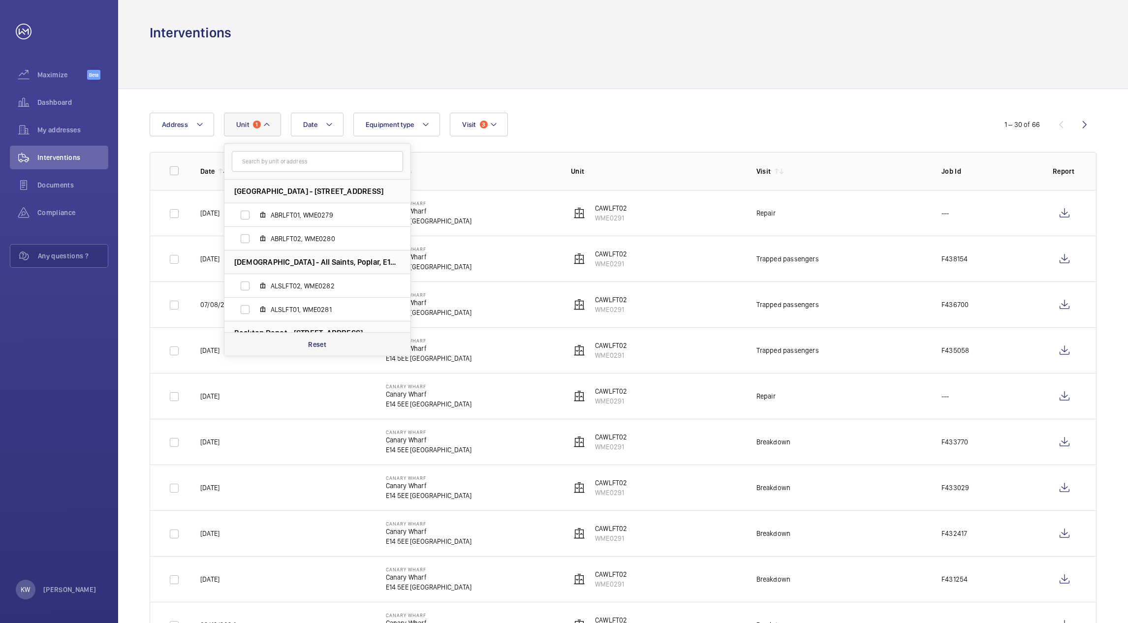
click at [312, 344] on p "Reset" at bounding box center [317, 344] width 18 height 10
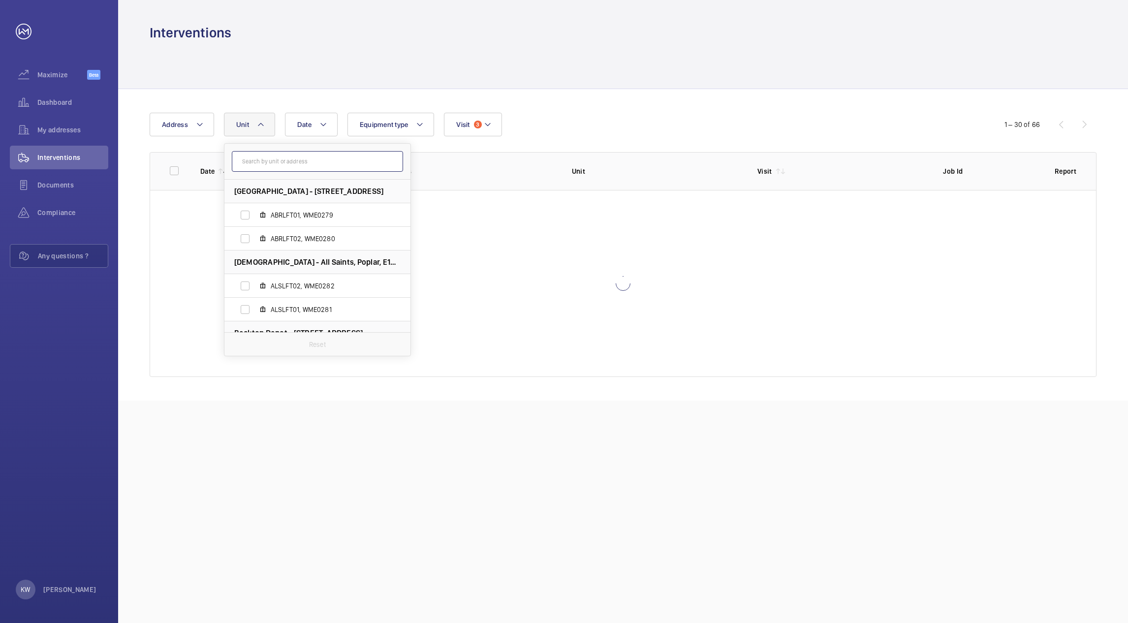
click at [305, 162] on input "text" at bounding box center [317, 161] width 171 height 21
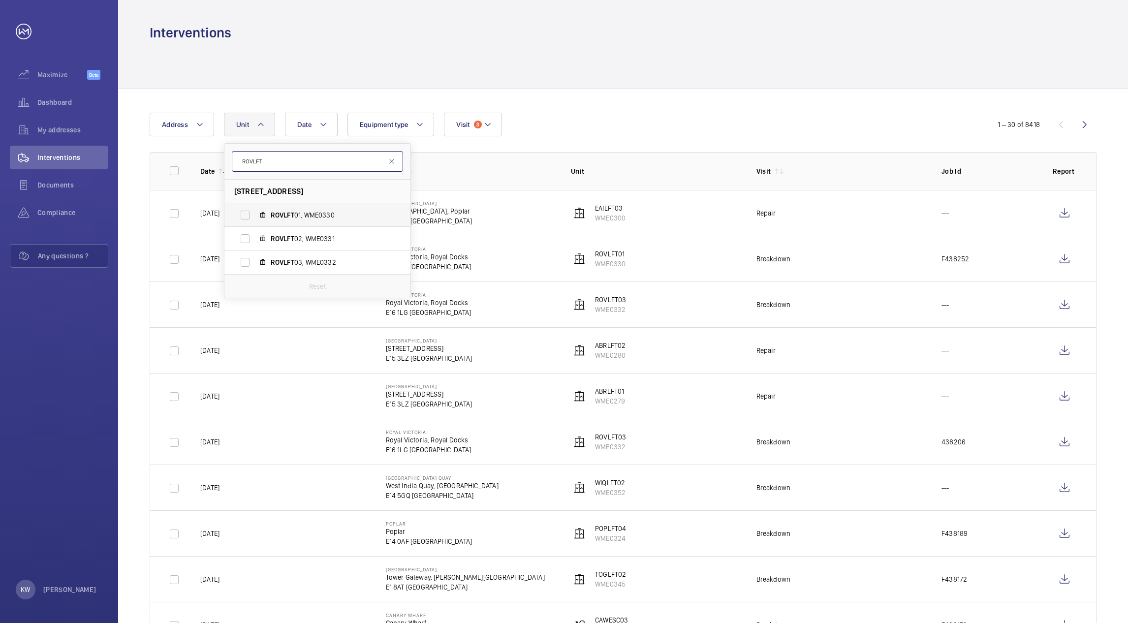
type input "ROVLFT"
click at [244, 218] on label "ROVLFT 01, WME0330" at bounding box center [309, 215] width 170 height 24
click at [244, 218] on input "ROVLFT 01, WME0330" at bounding box center [245, 215] width 20 height 20
checkbox input "true"
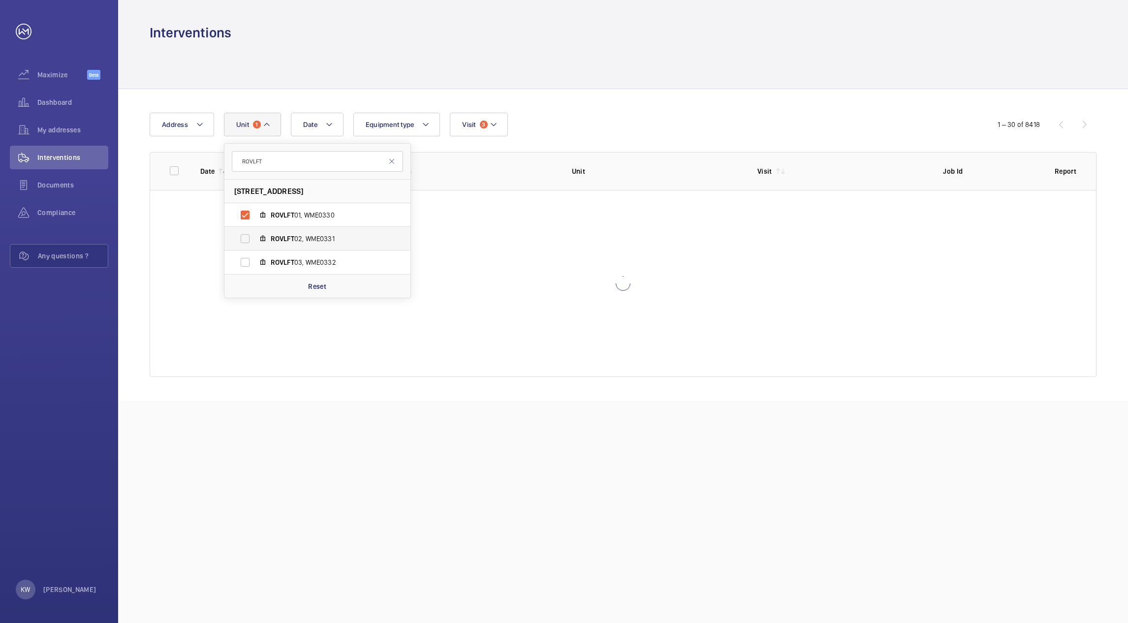
click at [246, 236] on label "ROVLFT 02, WME0331" at bounding box center [309, 239] width 170 height 24
click at [246, 236] on input "ROVLFT 02, WME0331" at bounding box center [245, 239] width 20 height 20
checkbox input "true"
click at [247, 260] on label "ROVLFT 03, WME0332" at bounding box center [309, 262] width 170 height 24
click at [247, 260] on input "ROVLFT 03, WME0332" at bounding box center [245, 262] width 20 height 20
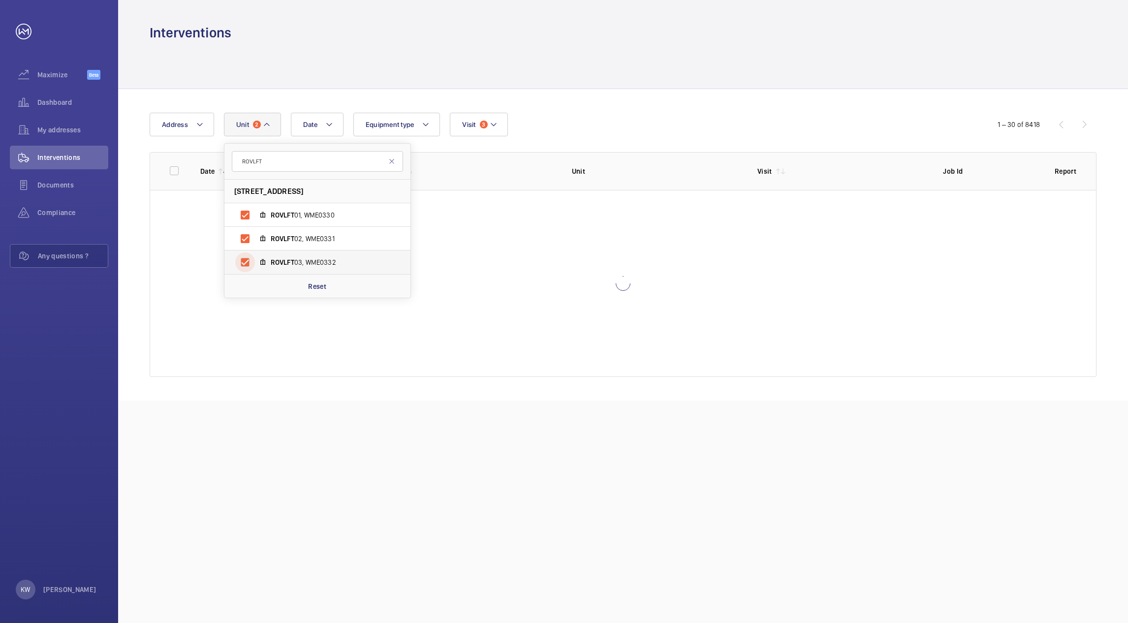
checkbox input "true"
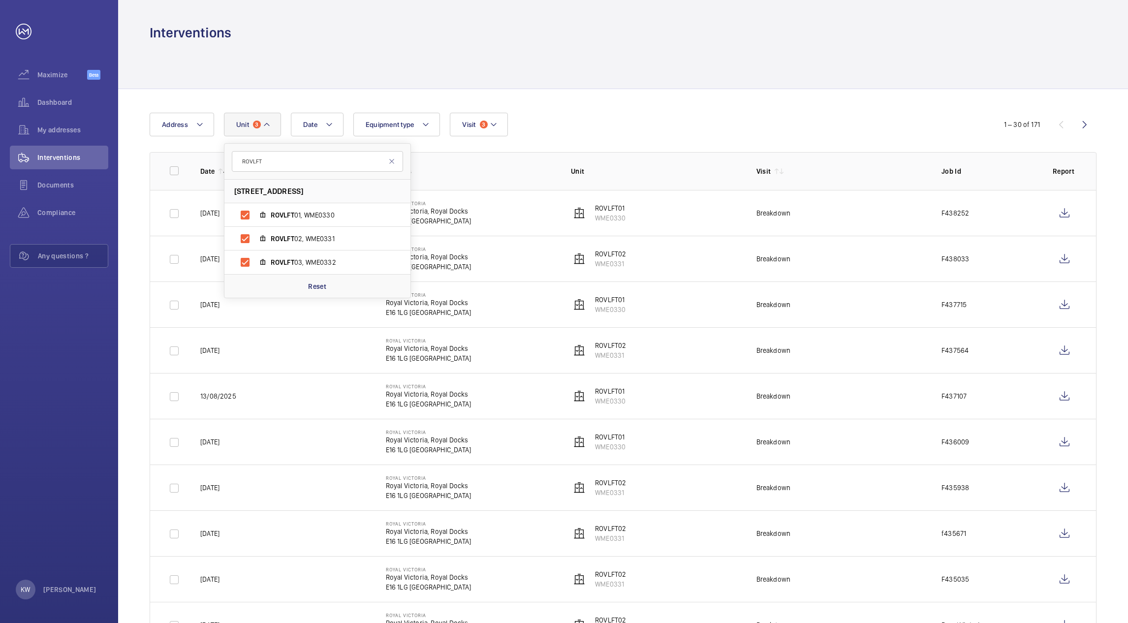
drag, startPoint x: 569, startPoint y: 112, endPoint x: 577, endPoint y: 118, distance: 10.2
click at [571, 114] on div "Date Address [STREET_ADDRESS] ROVLFT 01, WME0330 ROVLFT 02, WME0331 ROVLFT 03, …" at bounding box center [564, 125] width 829 height 24
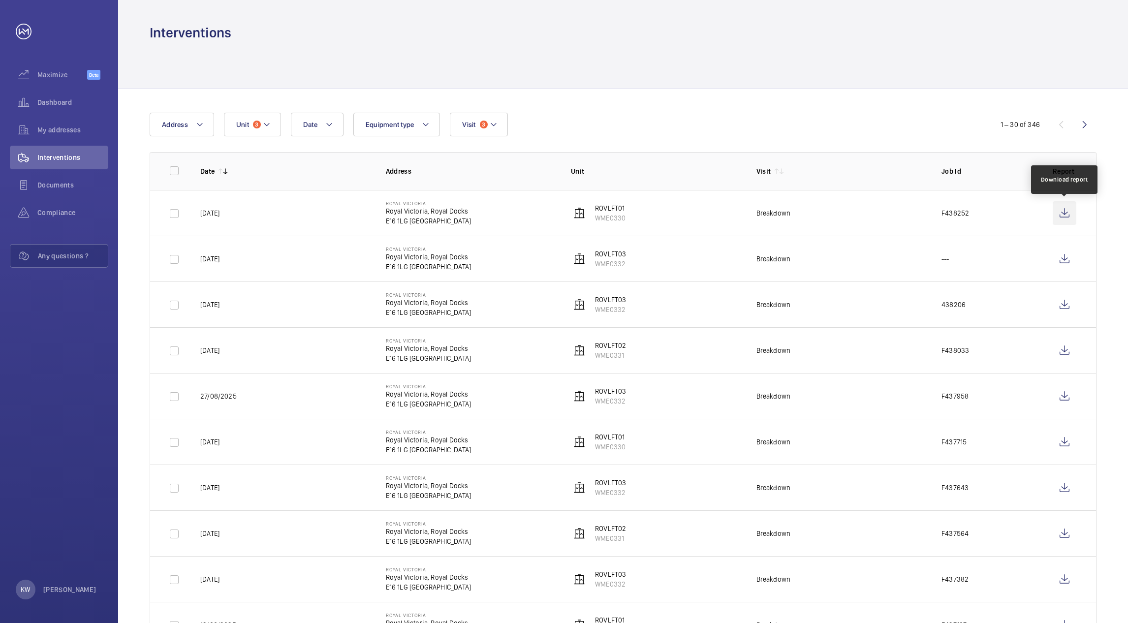
click at [1064, 210] on wm-front-icon-button at bounding box center [1064, 213] width 24 height 24
click at [1062, 260] on wm-front-icon-button at bounding box center [1064, 259] width 24 height 24
click at [253, 133] on button "Unit 3" at bounding box center [252, 125] width 57 height 24
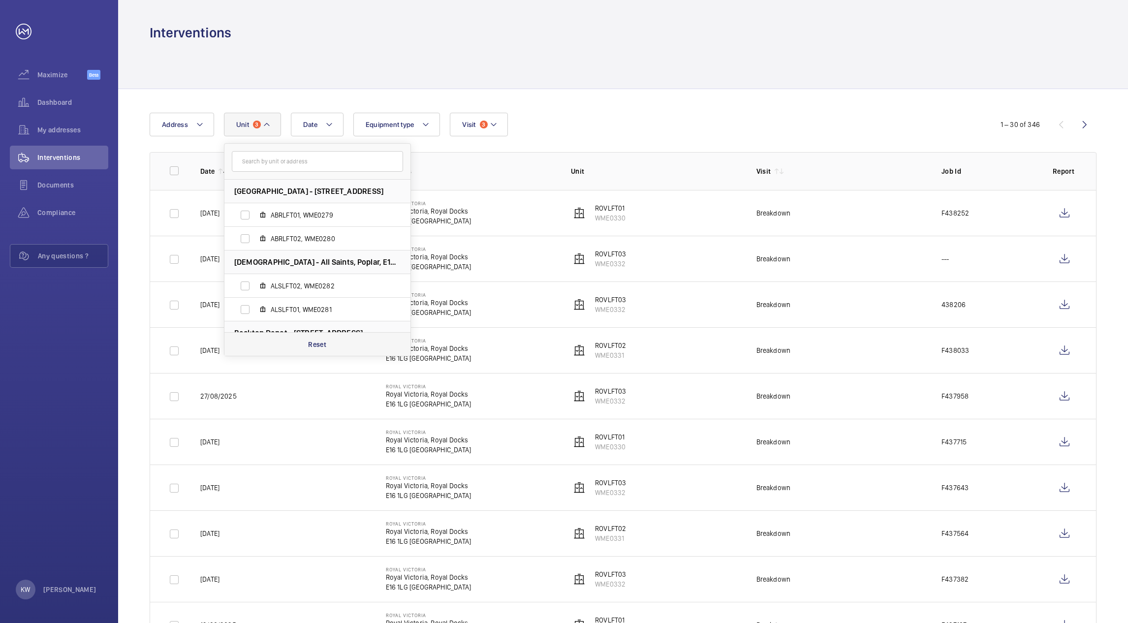
click at [314, 345] on p "Reset" at bounding box center [317, 344] width 18 height 10
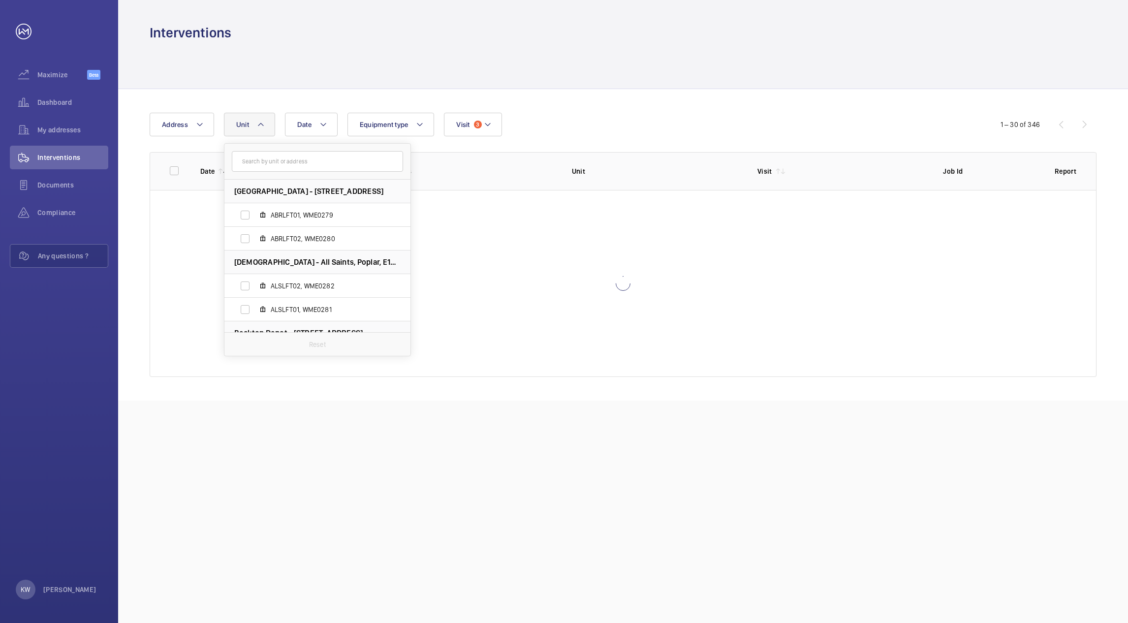
click at [635, 113] on div "Date Address [STREET_ADDRESS][GEOGRAPHIC_DATA] ABRLFT02, WME0280 All Saints - […" at bounding box center [564, 125] width 829 height 24
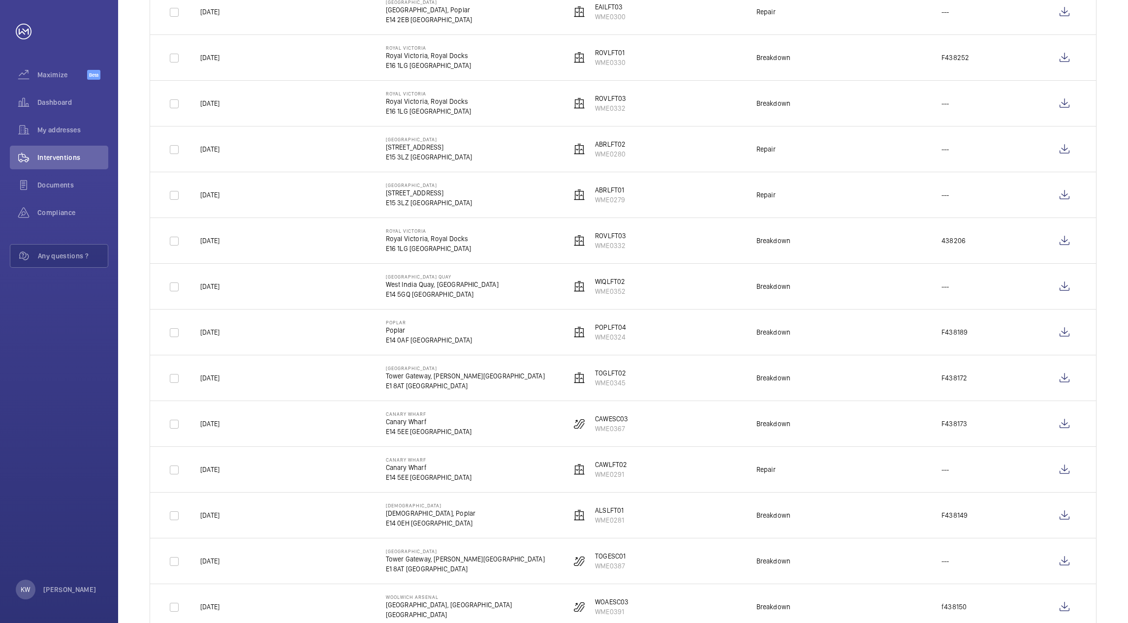
scroll to position [221, 0]
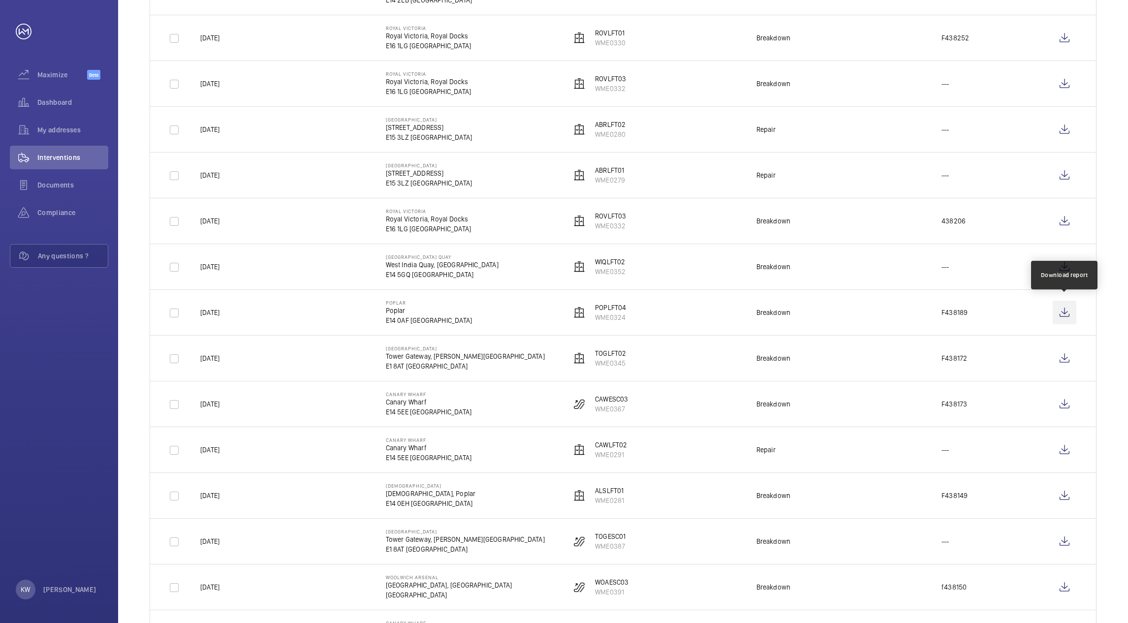
click at [1064, 309] on wm-front-icon-button at bounding box center [1064, 313] width 24 height 24
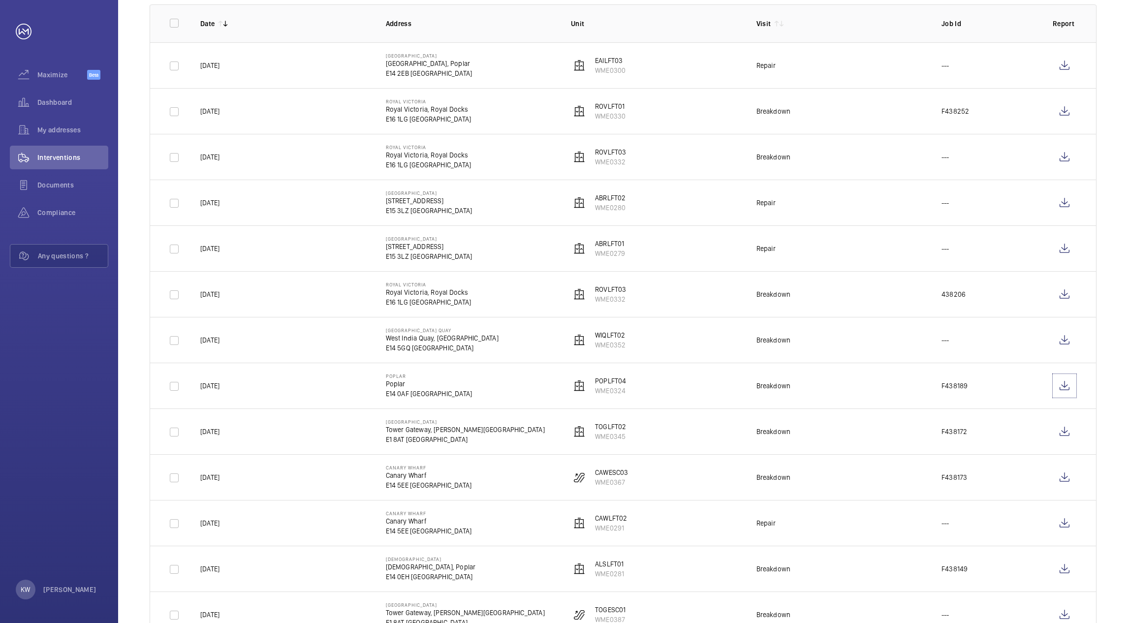
scroll to position [74, 0]
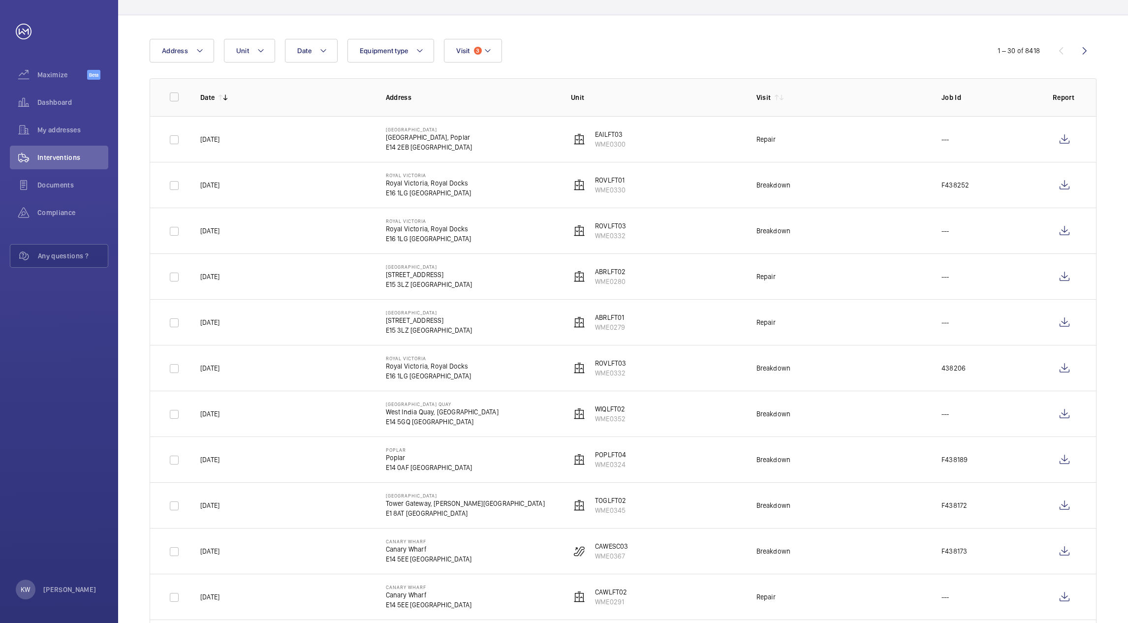
click at [403, 54] on span "Equipment type" at bounding box center [384, 51] width 49 height 8
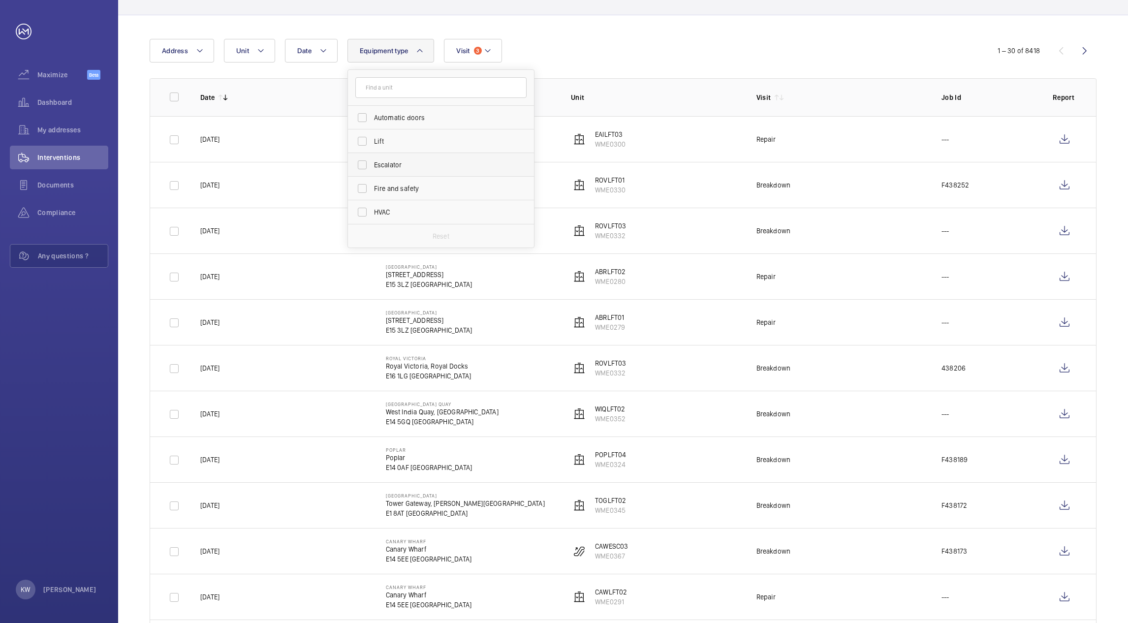
click at [385, 163] on span "Escalator" at bounding box center [441, 165] width 135 height 10
click at [372, 163] on input "Escalator" at bounding box center [362, 165] width 20 height 20
checkbox input "true"
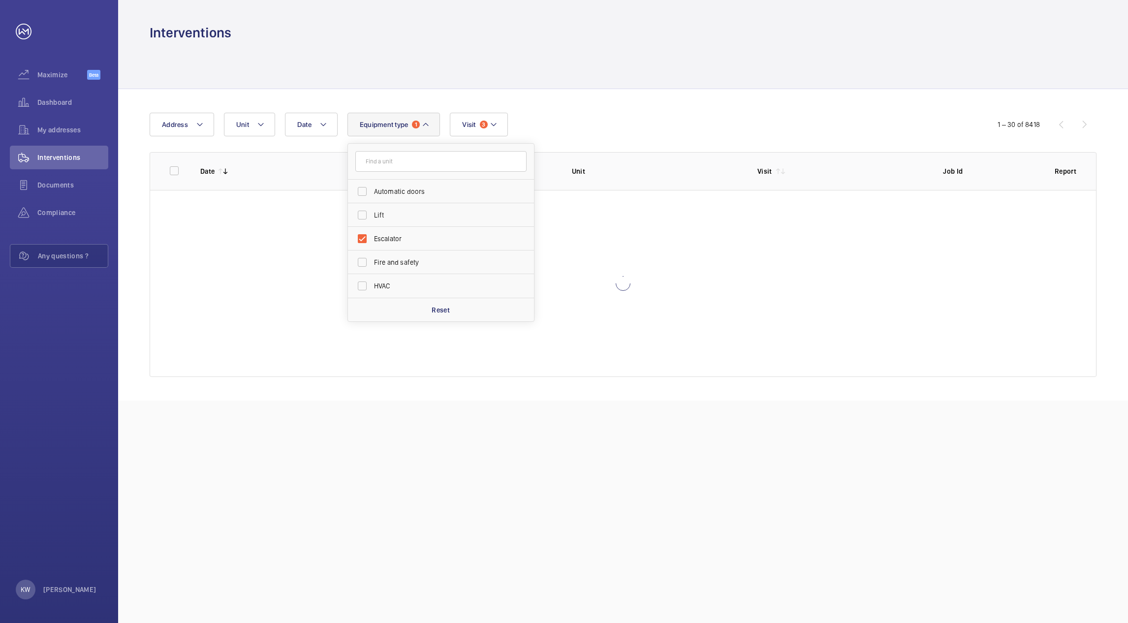
click at [588, 59] on div at bounding box center [623, 65] width 947 height 47
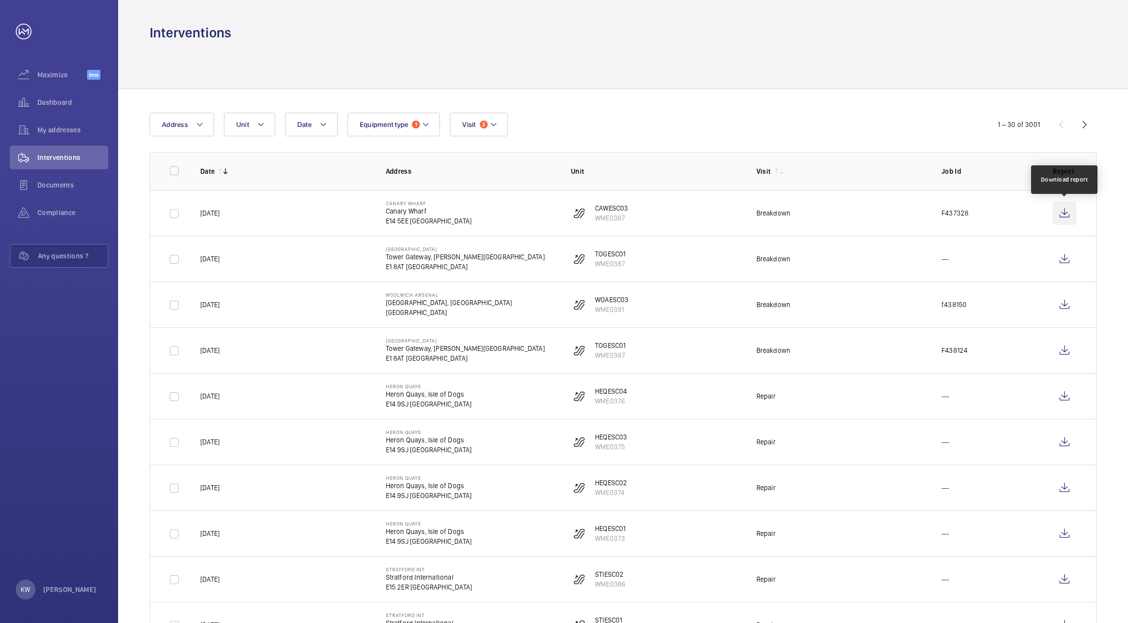
click at [1062, 216] on wm-front-icon-button at bounding box center [1064, 213] width 24 height 24
click at [400, 129] on button "Equipment type 1" at bounding box center [393, 125] width 93 height 24
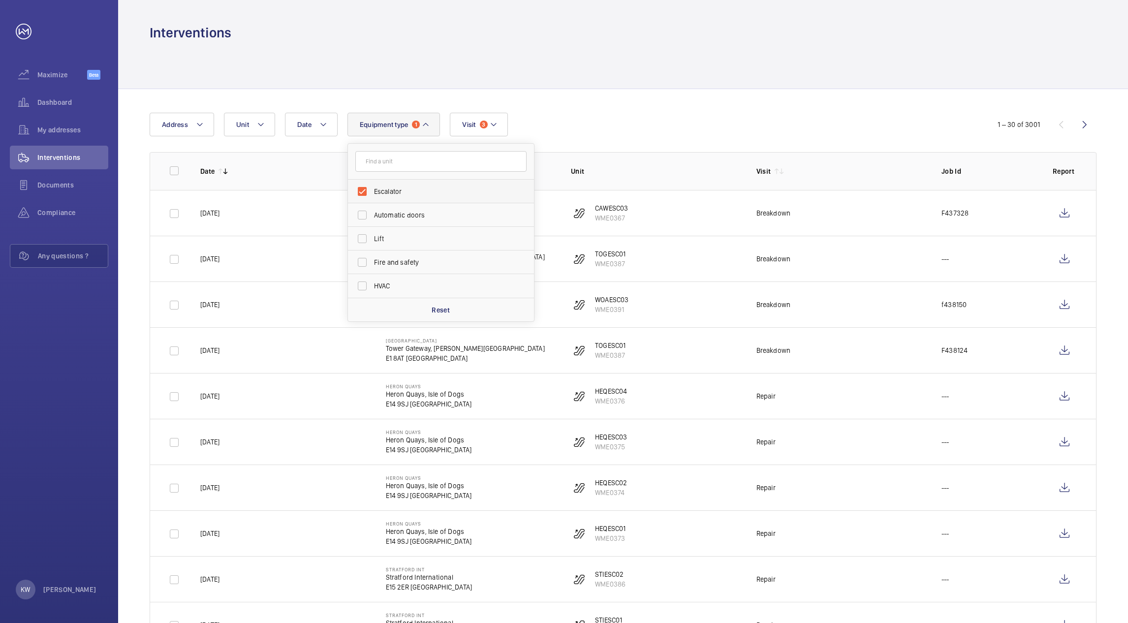
click at [364, 189] on label "Escalator" at bounding box center [433, 192] width 171 height 24
click at [364, 189] on input "Escalator" at bounding box center [362, 192] width 20 height 20
checkbox input "false"
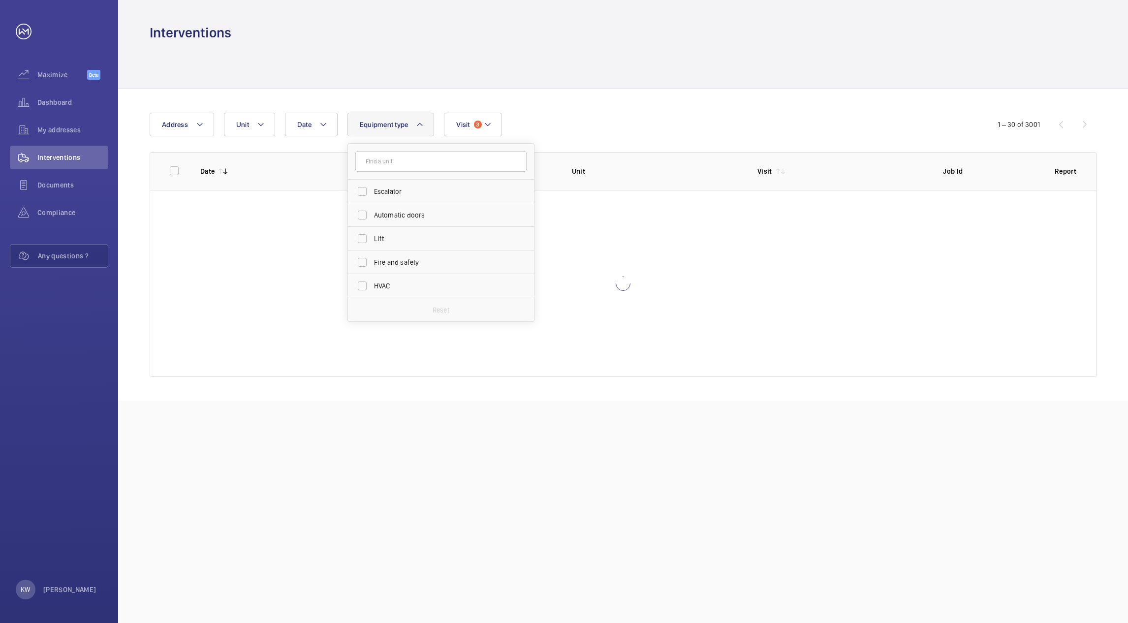
click at [610, 104] on div "Date Address Unit Equipment type Escalator Automatic doors Lift Fire and safety…" at bounding box center [623, 244] width 1010 height 311
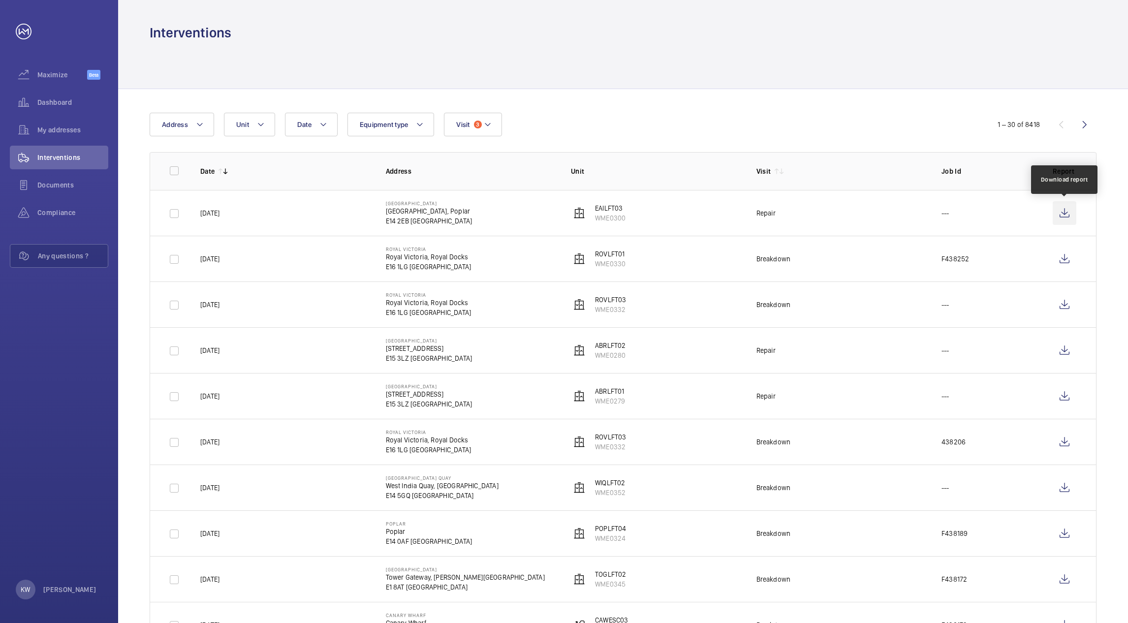
click at [1064, 209] on wm-front-icon-button at bounding box center [1064, 213] width 24 height 24
click at [1060, 353] on wm-front-icon-button at bounding box center [1064, 351] width 24 height 24
click at [770, 72] on div at bounding box center [623, 65] width 947 height 47
click at [770, 114] on div "Date Address Unit Equipment type Visit 3" at bounding box center [564, 125] width 829 height 24
click at [742, 45] on div at bounding box center [623, 65] width 947 height 47
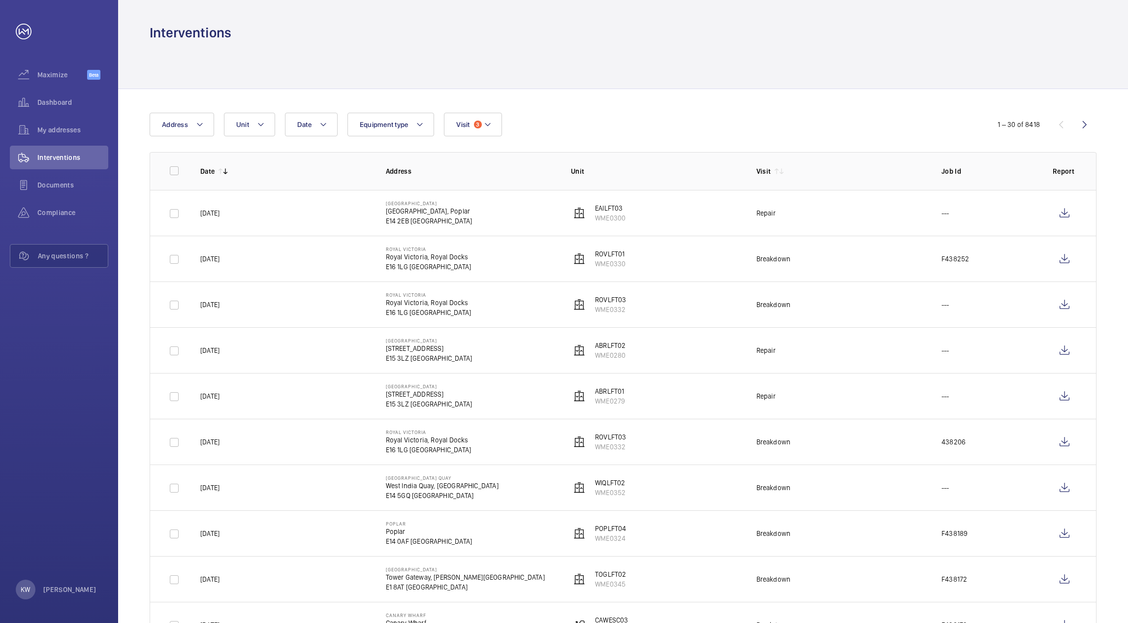
click at [740, 53] on div at bounding box center [623, 65] width 947 height 47
click at [730, 66] on div at bounding box center [623, 65] width 947 height 47
click at [712, 62] on div at bounding box center [623, 65] width 947 height 47
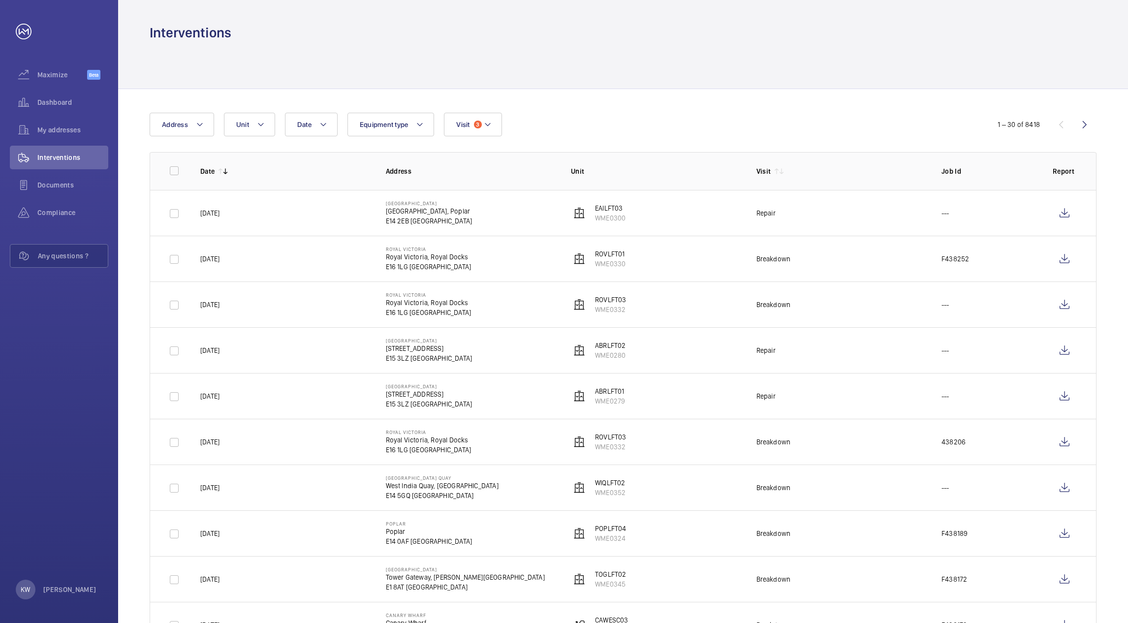
drag, startPoint x: 486, startPoint y: 130, endPoint x: 486, endPoint y: 135, distance: 5.4
click at [486, 130] on button "Visit 3" at bounding box center [473, 125] width 58 height 24
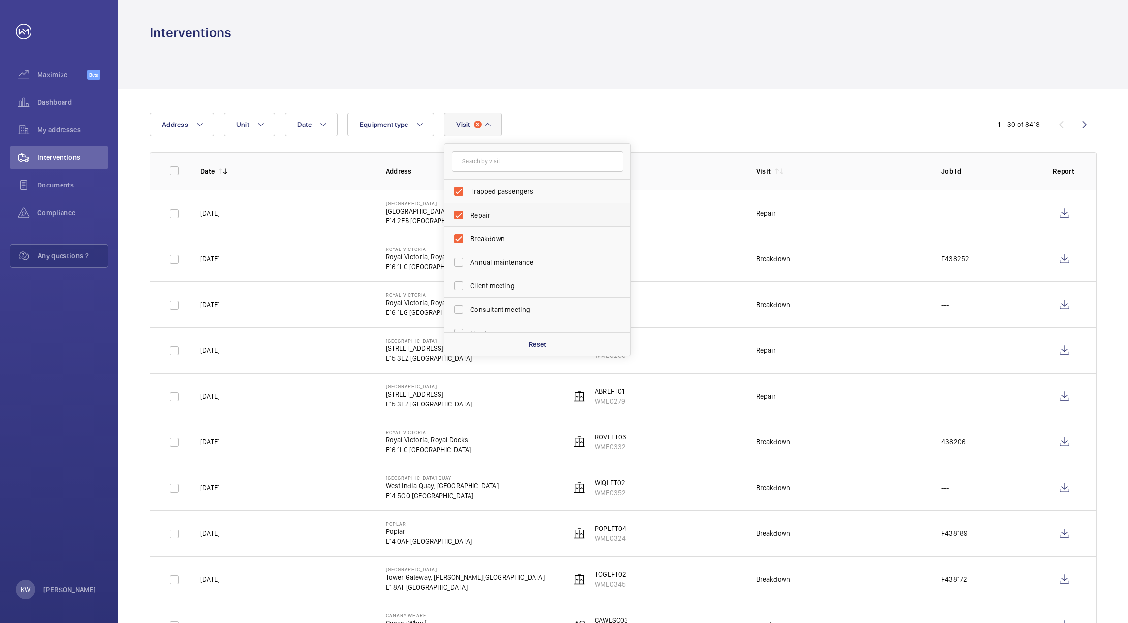
click at [458, 216] on label "Repair" at bounding box center [529, 215] width 171 height 24
click at [458, 216] on input "Repair" at bounding box center [459, 215] width 20 height 20
checkbox input "false"
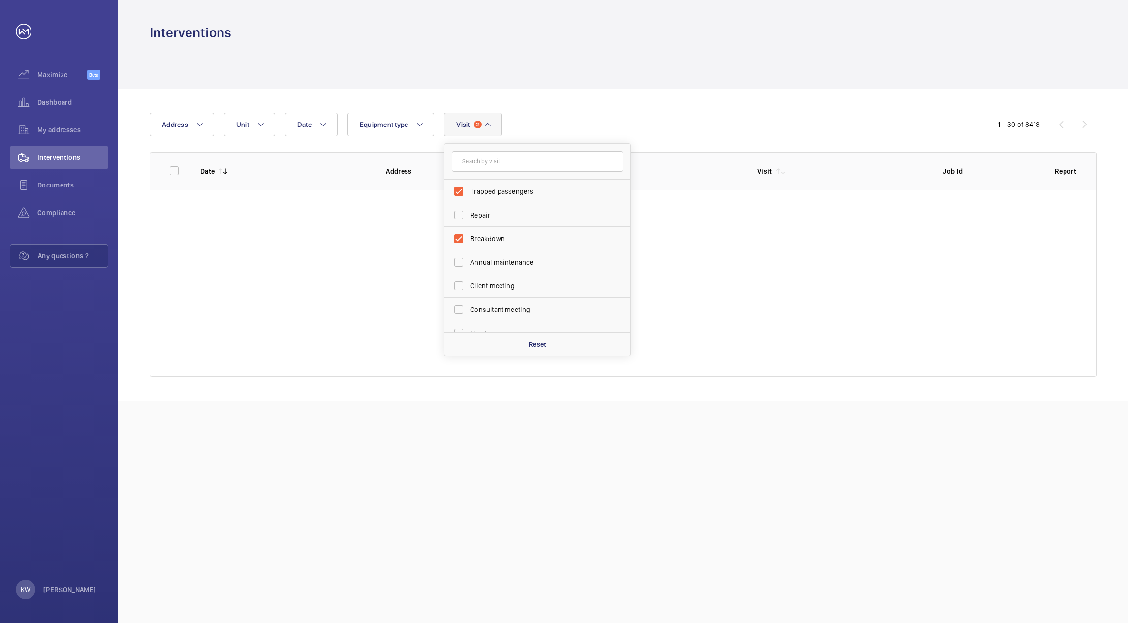
click at [678, 107] on div "Date Address Unit Equipment type Visit 2 Trapped passengers Repair Breakdown An…" at bounding box center [623, 244] width 1010 height 311
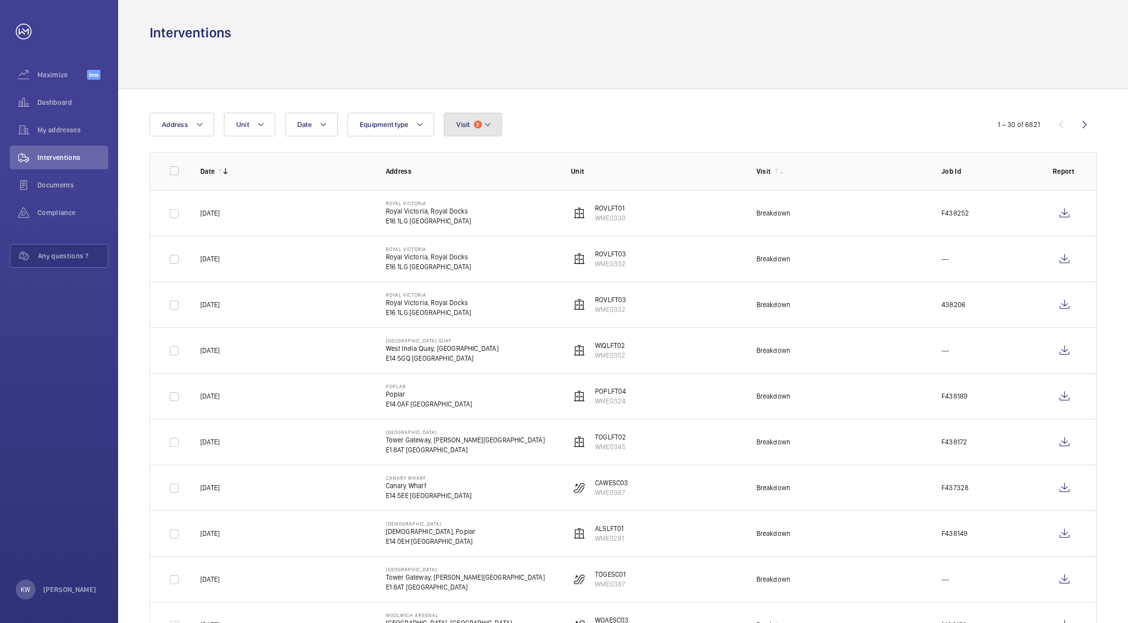
click at [480, 131] on button "Visit 2" at bounding box center [473, 125] width 58 height 24
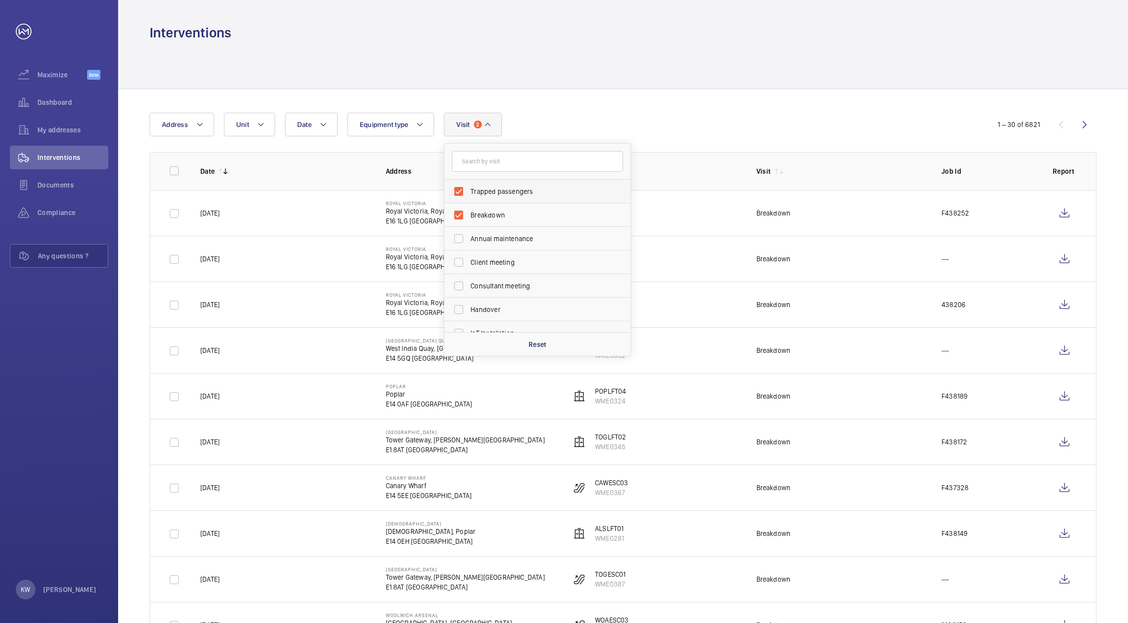
click at [460, 194] on label "Trapped passengers" at bounding box center [529, 192] width 171 height 24
click at [460, 194] on input "Trapped passengers" at bounding box center [459, 192] width 20 height 20
checkbox input "false"
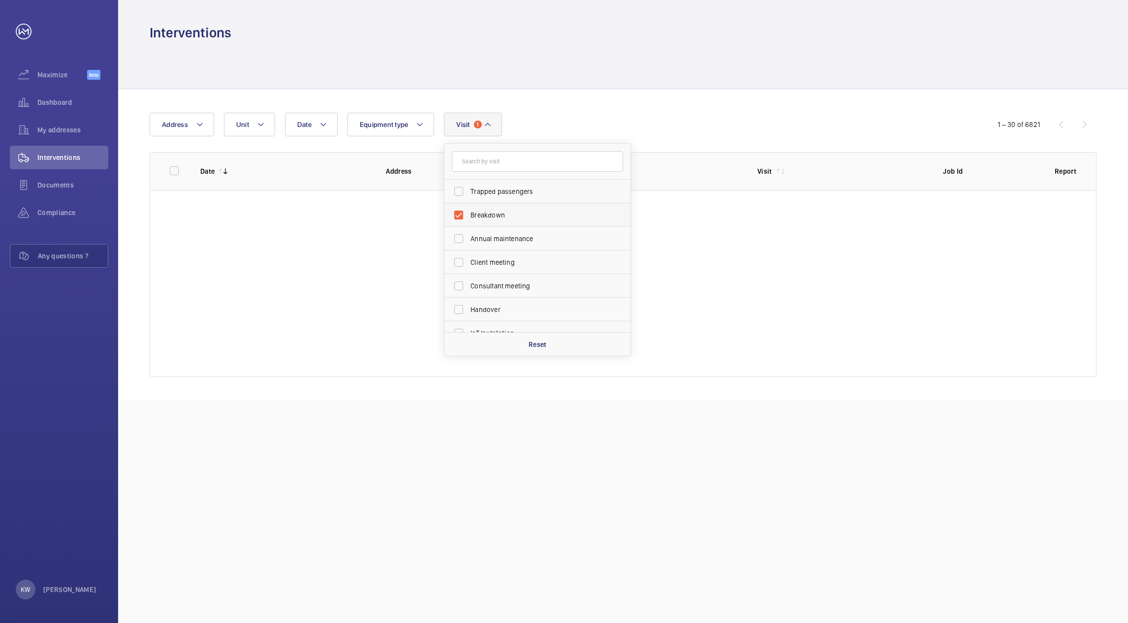
click at [460, 214] on label "Breakdown" at bounding box center [529, 215] width 171 height 24
click at [460, 214] on input "Breakdown" at bounding box center [459, 215] width 20 height 20
checkbox input "false"
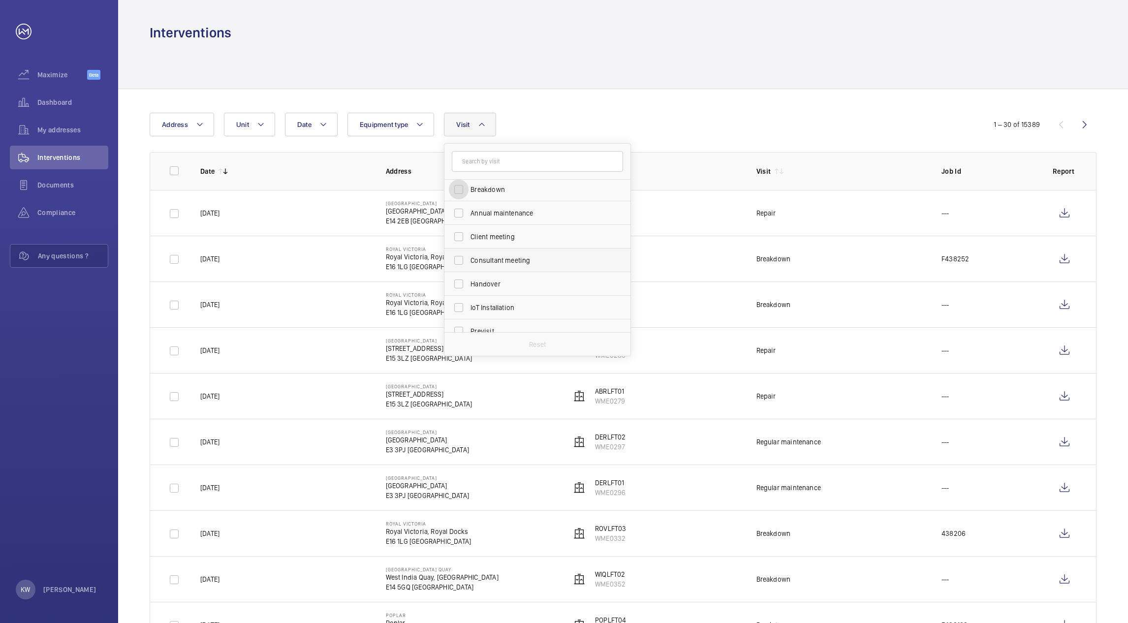
scroll to position [148, 0]
click at [460, 258] on label "Regular maintenance" at bounding box center [529, 257] width 171 height 24
click at [460, 258] on input "Regular maintenance" at bounding box center [459, 257] width 20 height 20
checkbox input "true"
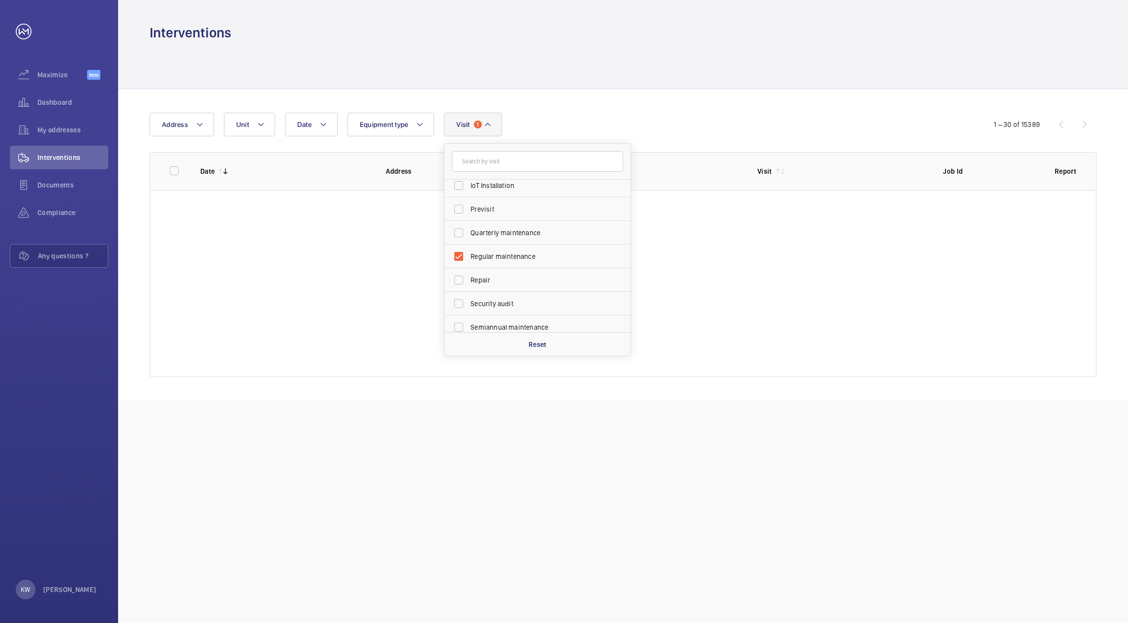
click at [684, 70] on div at bounding box center [623, 65] width 947 height 47
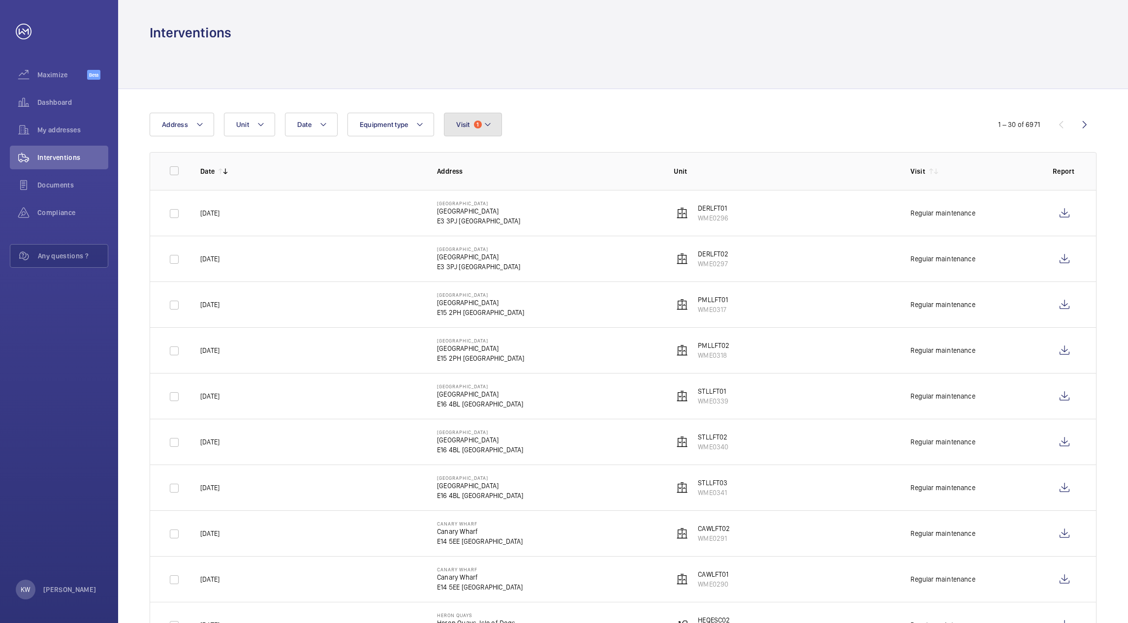
click at [493, 123] on button "Visit 1" at bounding box center [473, 125] width 58 height 24
click at [459, 185] on label "Regular maintenance" at bounding box center [529, 192] width 171 height 24
click at [459, 185] on input "Regular maintenance" at bounding box center [459, 192] width 20 height 20
checkbox input "false"
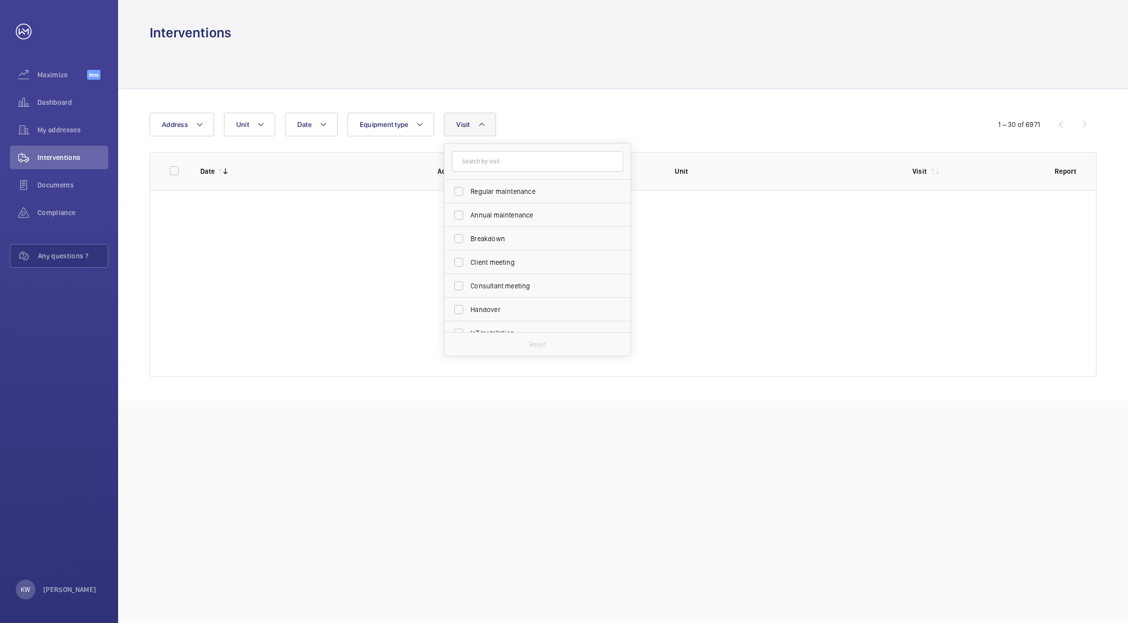
click at [709, 85] on div at bounding box center [623, 65] width 947 height 47
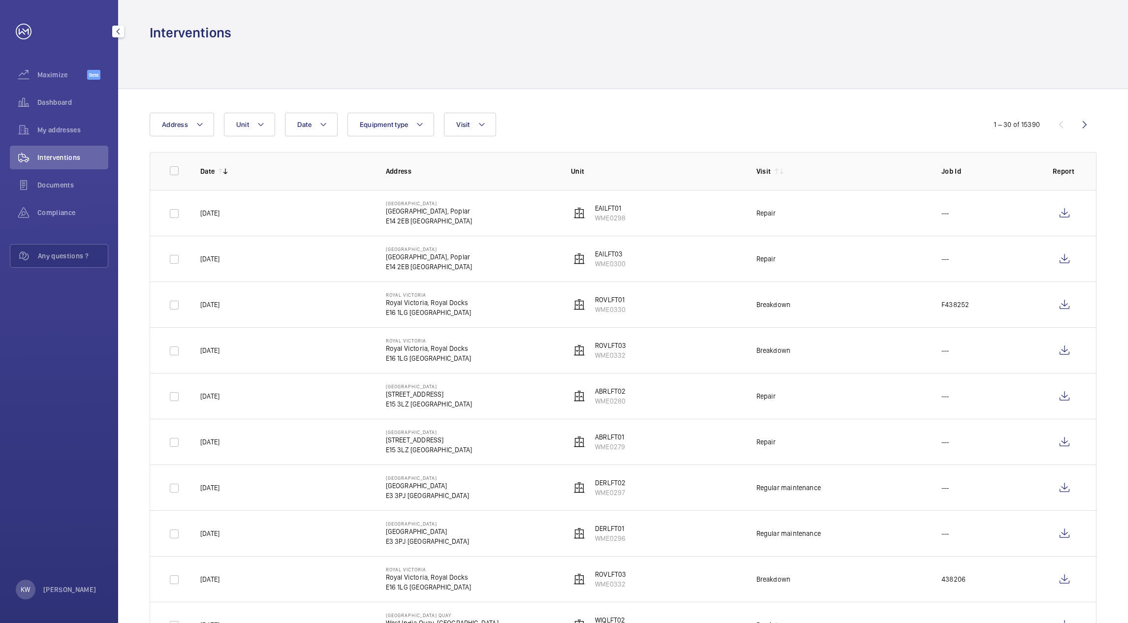
click at [84, 154] on span "Interventions" at bounding box center [72, 158] width 71 height 10
click at [71, 130] on span "My addresses" at bounding box center [72, 130] width 71 height 10
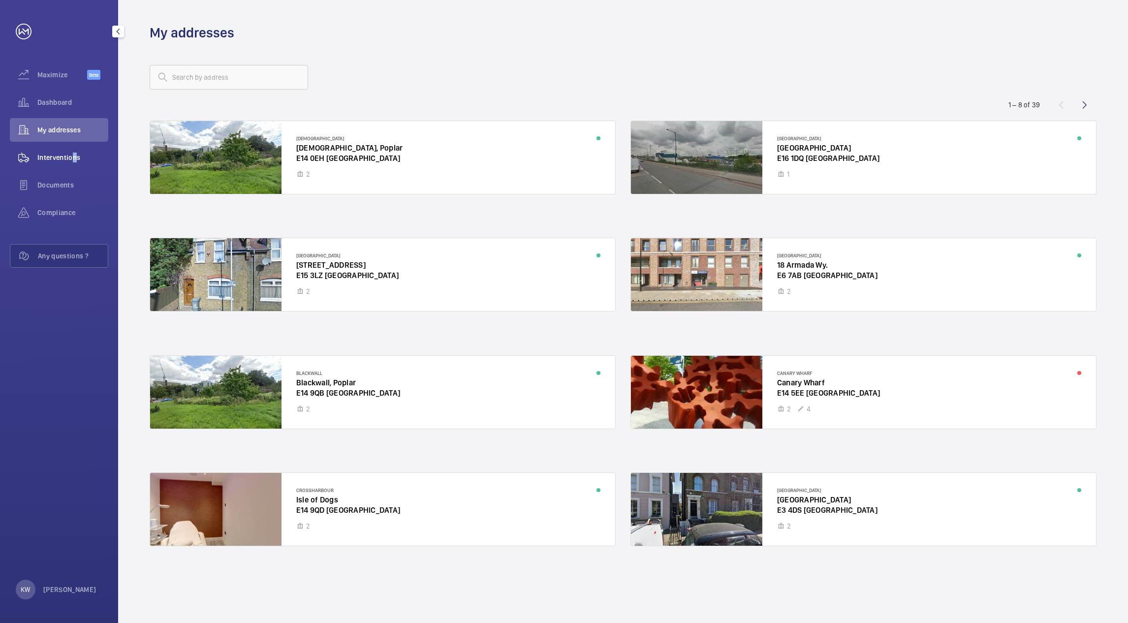
click at [70, 154] on span "Interventions" at bounding box center [72, 158] width 71 height 10
